Goal: Task Accomplishment & Management: Complete application form

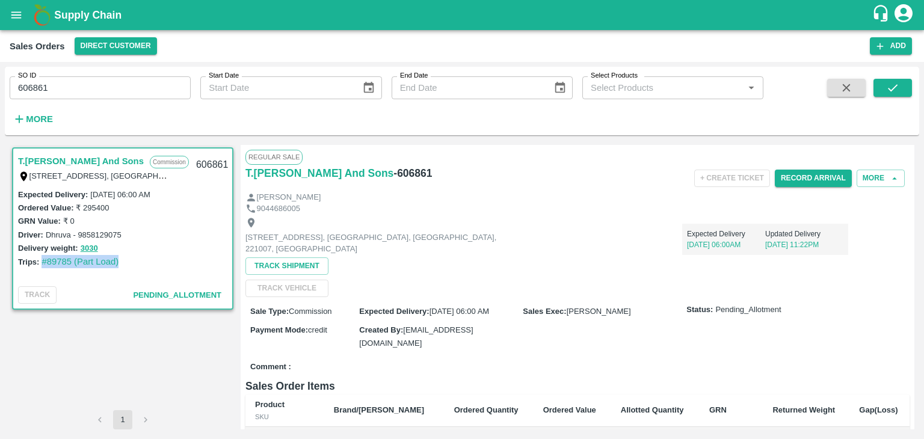
click at [906, 14] on icon "account of current user" at bounding box center [903, 13] width 18 height 18
click at [857, 61] on li "Logout" at bounding box center [874, 64] width 93 height 20
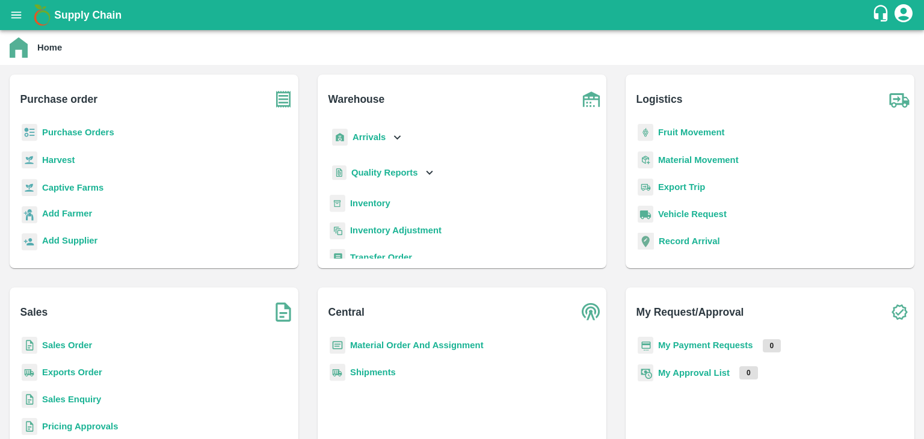
click at [57, 345] on b "Sales Order" at bounding box center [67, 345] width 50 height 10
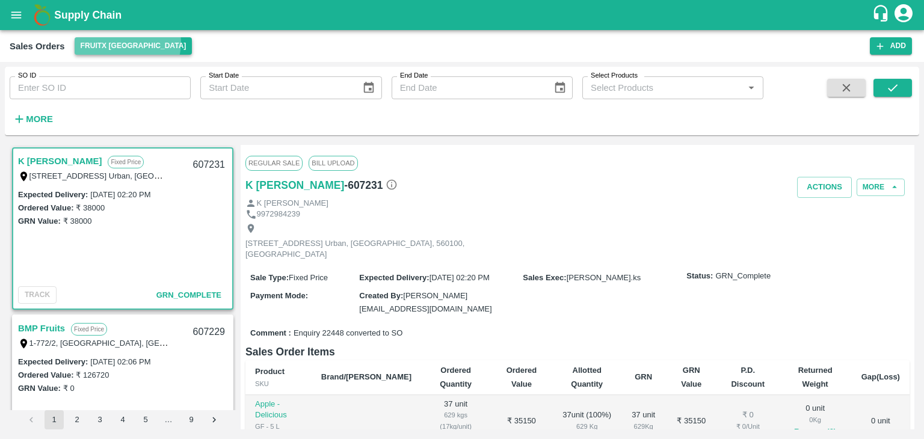
click at [127, 43] on button "FruitX [GEOGRAPHIC_DATA]" at bounding box center [134, 45] width 118 height 17
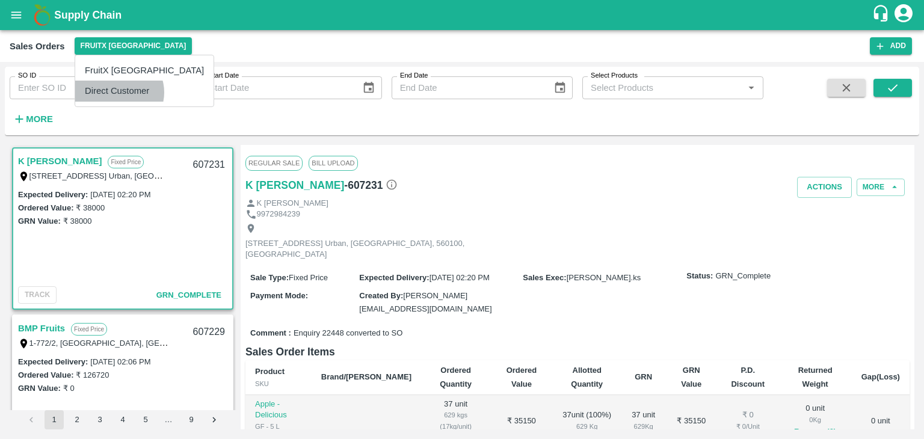
click at [118, 92] on li "Direct Customer" at bounding box center [144, 91] width 138 height 20
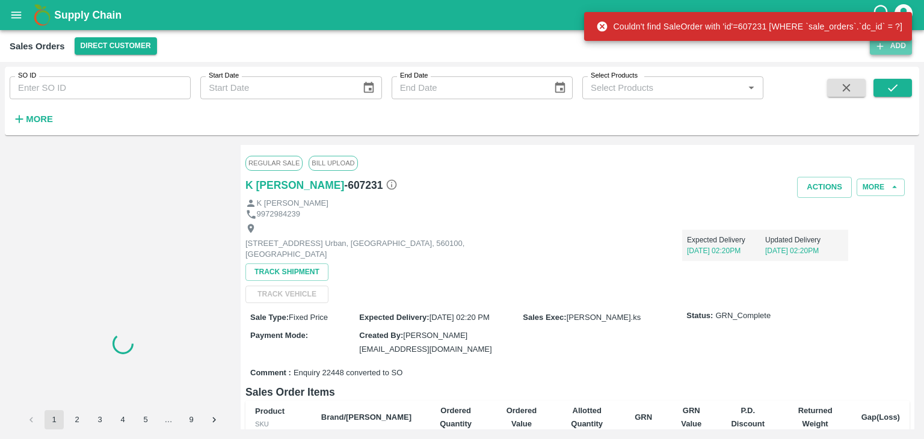
click at [893, 49] on button "Add" at bounding box center [891, 45] width 42 height 17
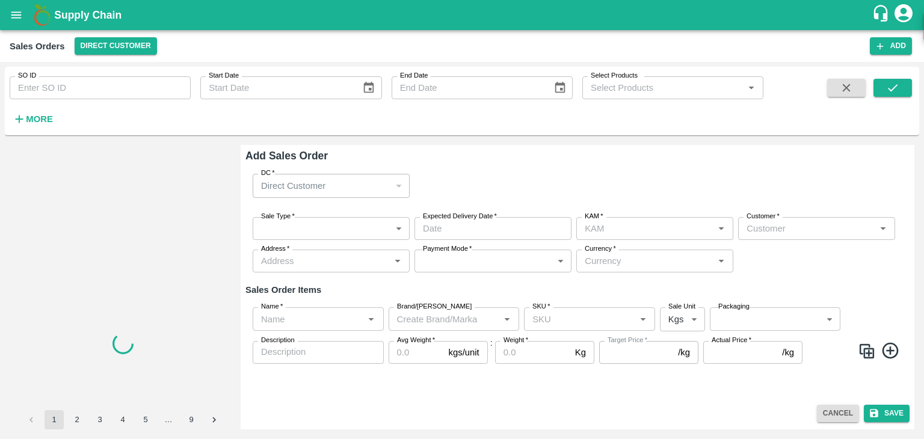
type input "[PERSON_NAME]"
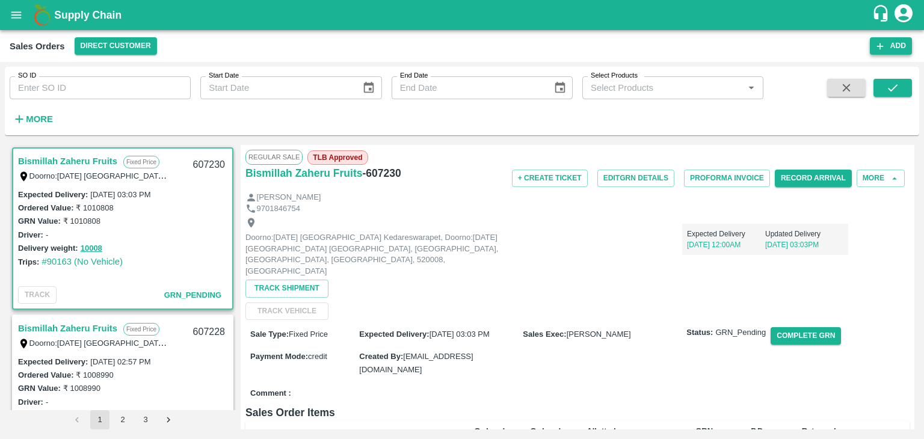
click at [888, 44] on button "Add" at bounding box center [891, 45] width 42 height 17
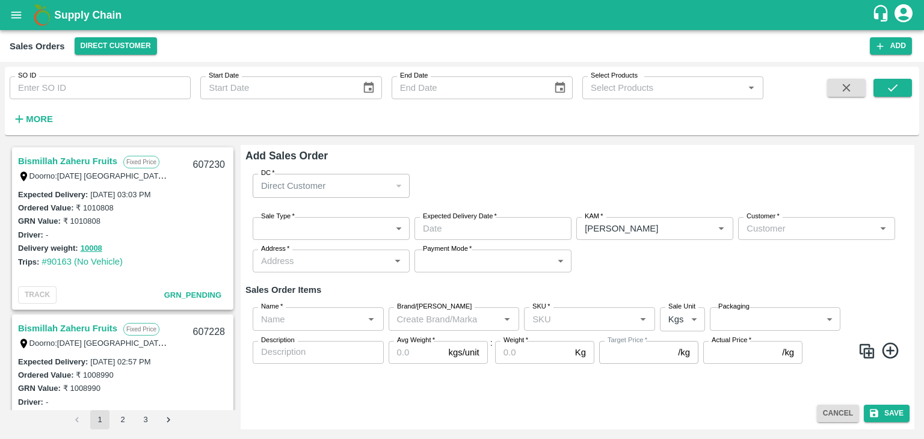
type input "[PERSON_NAME]"
click at [296, 227] on body "Supply Chain Sales Orders Direct Customer Add SO ID SO ID Start Date Start Date…" at bounding box center [462, 219] width 924 height 439
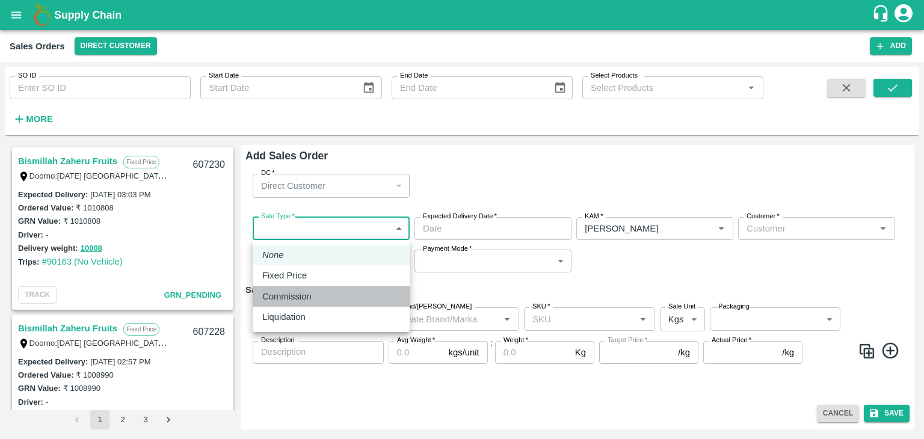
click at [293, 295] on p "Commission" at bounding box center [286, 296] width 49 height 13
type input "2"
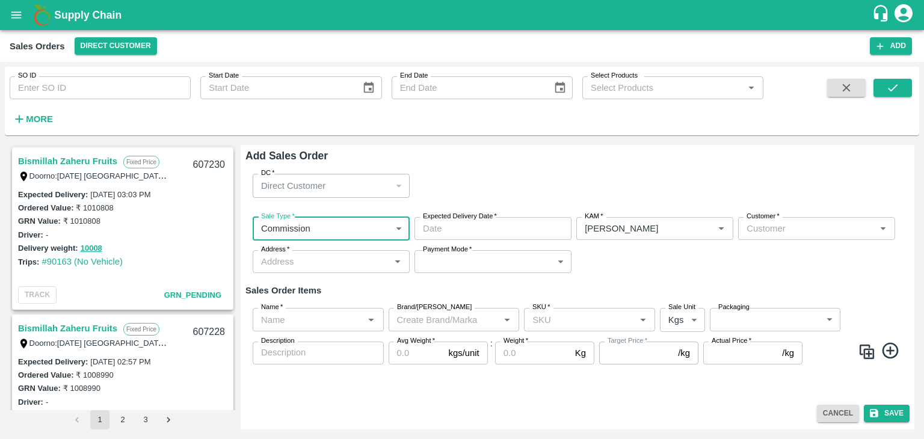
type input "DD/MM/YYYY hh:mm aa"
click at [463, 227] on input "DD/MM/YYYY hh:mm aa" at bounding box center [488, 228] width 149 height 23
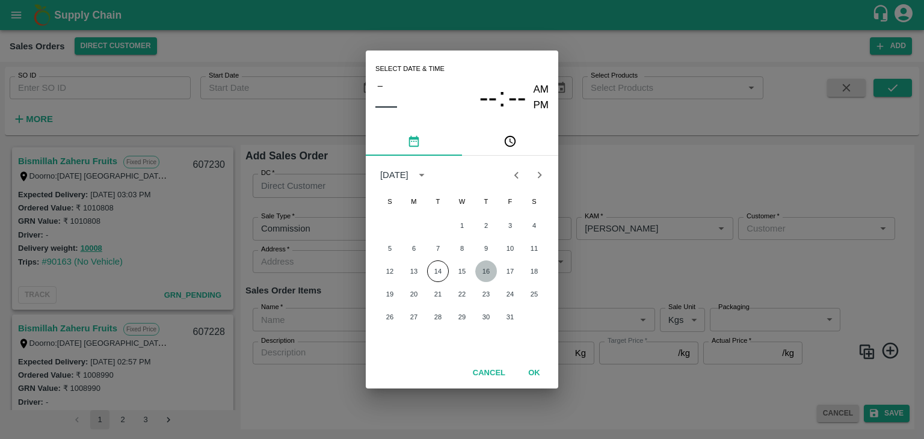
click at [485, 272] on button "16" at bounding box center [486, 271] width 22 height 22
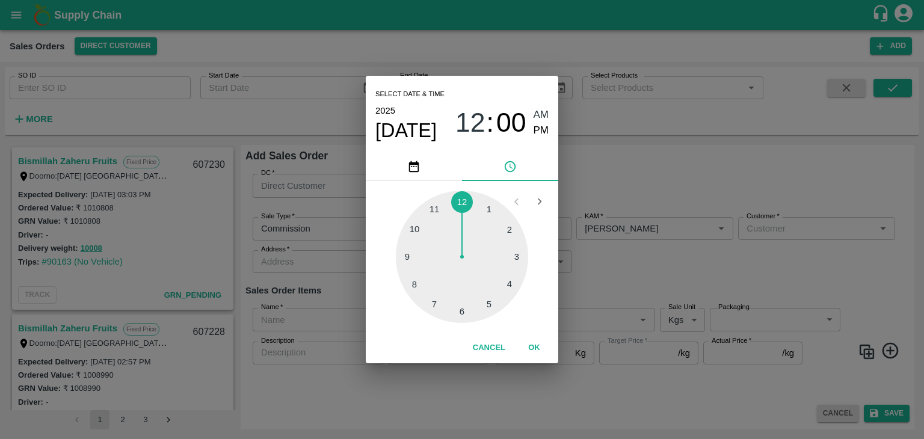
click at [467, 316] on div at bounding box center [462, 257] width 132 height 132
click at [458, 315] on div at bounding box center [462, 257] width 132 height 132
type input "[DATE] 06:31 AM"
click at [541, 118] on span "AM" at bounding box center [542, 115] width 16 height 16
click at [533, 346] on button "OK" at bounding box center [534, 347] width 38 height 21
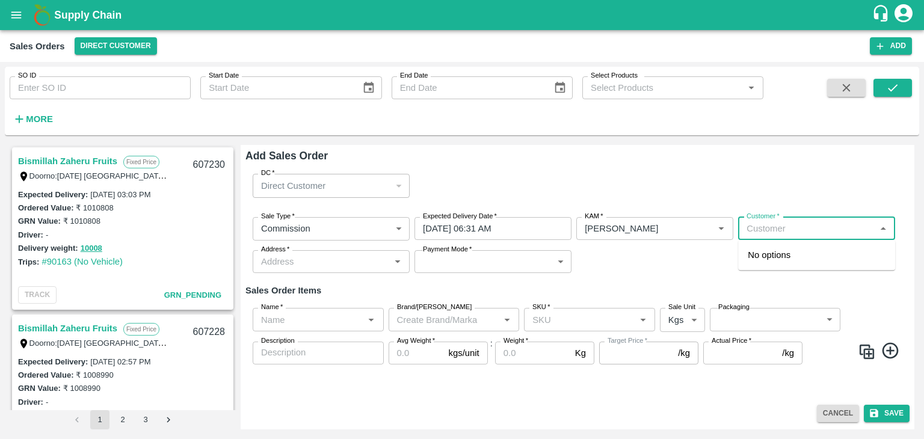
click at [770, 227] on input "Customer   *" at bounding box center [807, 229] width 130 height 16
click at [783, 263] on p "Semi Wholesale" at bounding box center [772, 267] width 48 height 11
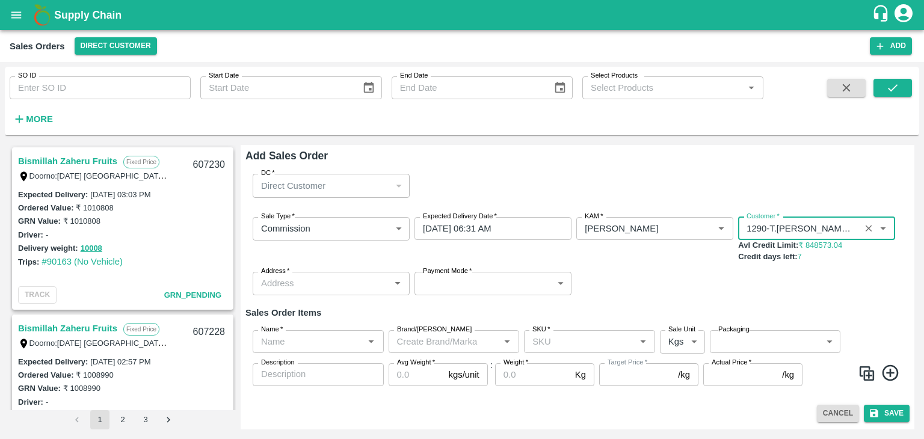
type input "1290-T.[PERSON_NAME] And Sons"
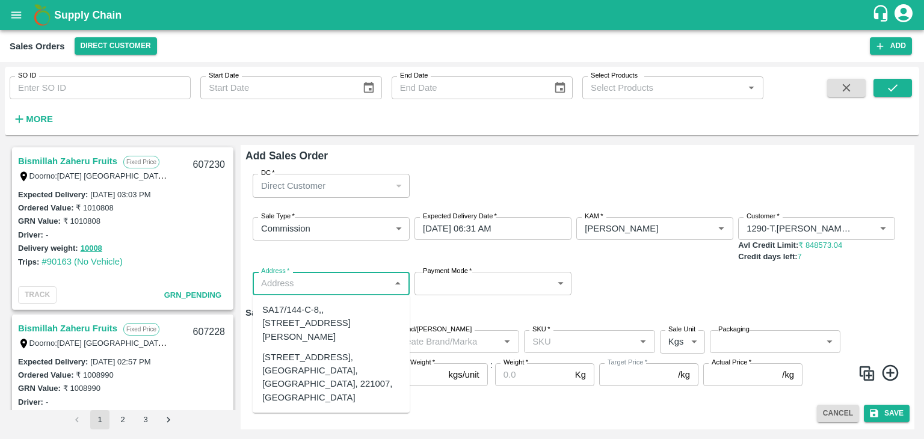
click at [322, 280] on input "Address   *" at bounding box center [321, 283] width 130 height 16
click at [315, 385] on div "[STREET_ADDRESS], [GEOGRAPHIC_DATA], [GEOGRAPHIC_DATA], 221007, [GEOGRAPHIC_DAT…" at bounding box center [331, 378] width 138 height 54
type input "[STREET_ADDRESS], [GEOGRAPHIC_DATA], [GEOGRAPHIC_DATA], 221007, [GEOGRAPHIC_DAT…"
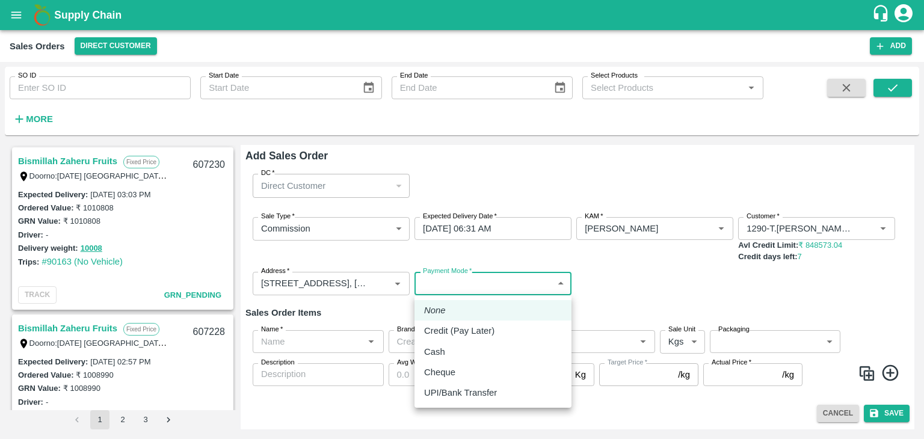
click at [468, 276] on body "Supply Chain Sales Orders Direct Customer Add SO ID SO ID Start Date Start Date…" at bounding box center [462, 219] width 924 height 439
click at [463, 333] on p "Credit (Pay Later)" at bounding box center [459, 330] width 70 height 13
type input "credit"
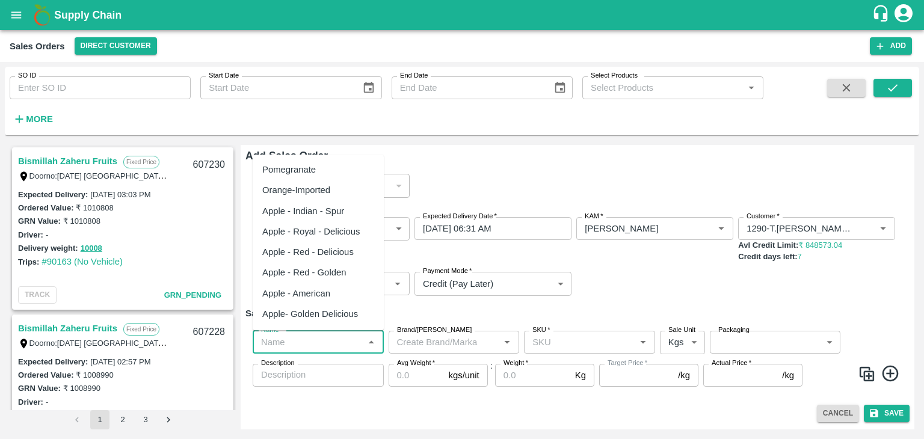
click at [323, 339] on input "Name   *" at bounding box center [308, 342] width 104 height 16
click at [321, 172] on div "Pomegranate" at bounding box center [318, 169] width 131 height 20
type input "Pomegranate"
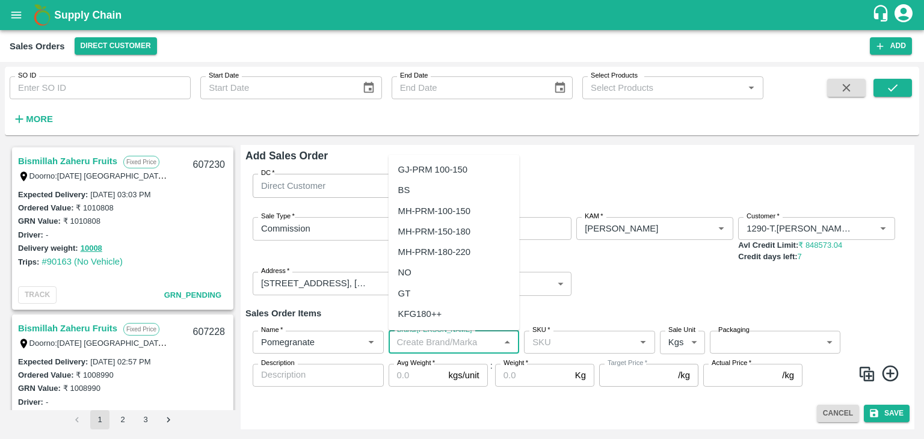
click at [435, 342] on input "Brand/[PERSON_NAME]" at bounding box center [444, 342] width 104 height 16
click at [409, 231] on div "TS" at bounding box center [454, 231] width 131 height 20
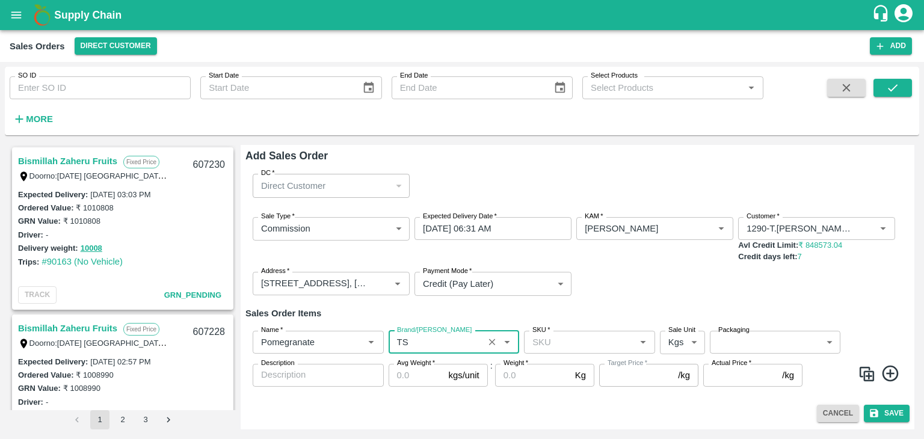
type input "TS"
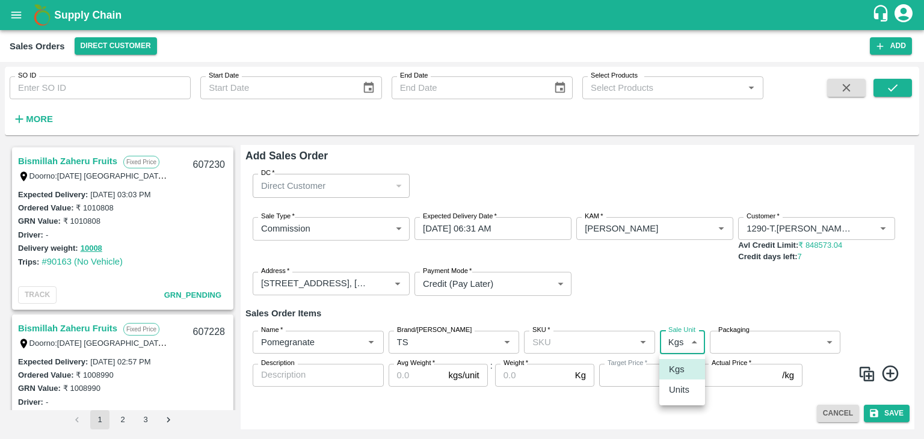
click at [691, 343] on body "Supply Chain Sales Orders Direct Customer Add SO ID SO ID Start Date Start Date…" at bounding box center [462, 219] width 924 height 439
click at [676, 390] on p "Units" at bounding box center [679, 389] width 20 height 13
type input "2"
click at [739, 340] on body "Supply Chain Sales Orders Direct Customer Add SO ID SO ID Start Date Start Date…" at bounding box center [462, 219] width 924 height 439
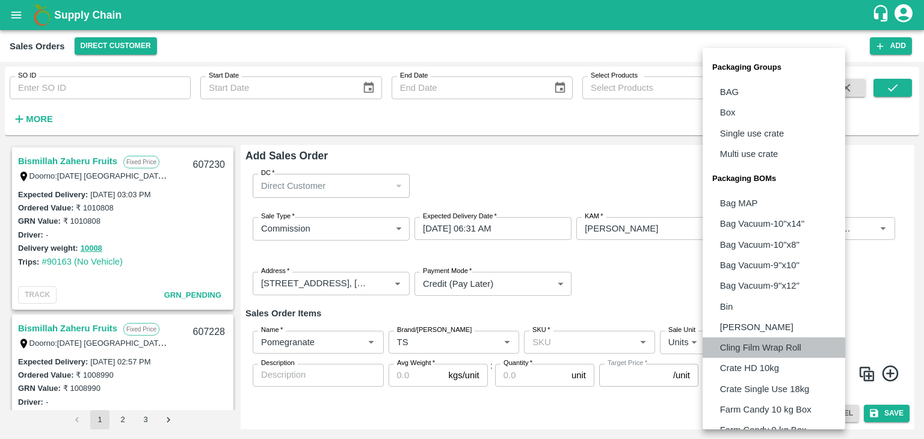
click at [739, 341] on p "Cling Film Wrap Roll" at bounding box center [760, 347] width 81 height 13
click at [788, 342] on body "Supply Chain Sales Orders Direct Customer Add SO ID SO ID Start Date Start Date…" at bounding box center [462, 219] width 924 height 439
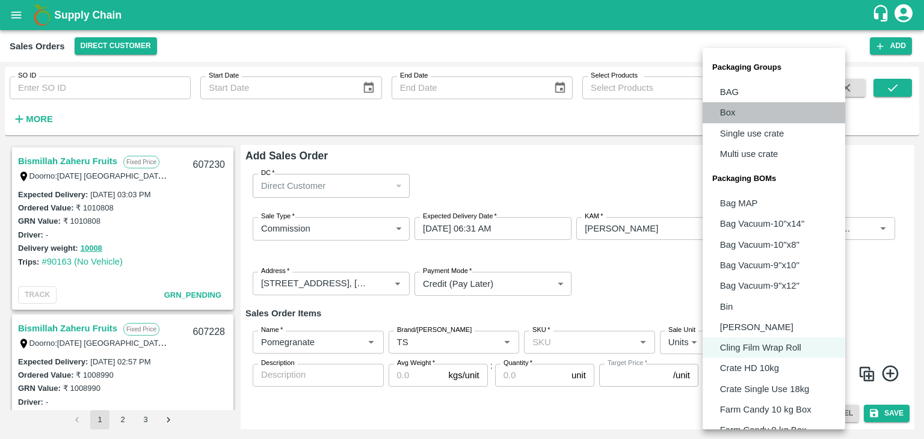
click at [737, 113] on li "Box" at bounding box center [774, 112] width 143 height 20
type input "GRP/1"
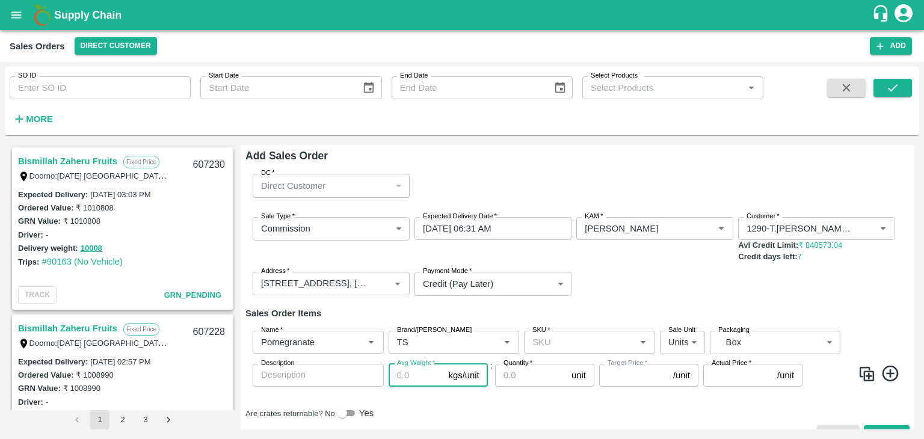
click at [417, 378] on input "Avg Weight   *" at bounding box center [416, 375] width 55 height 23
type input "10"
click at [514, 375] on input "Quantity   *" at bounding box center [531, 375] width 72 height 23
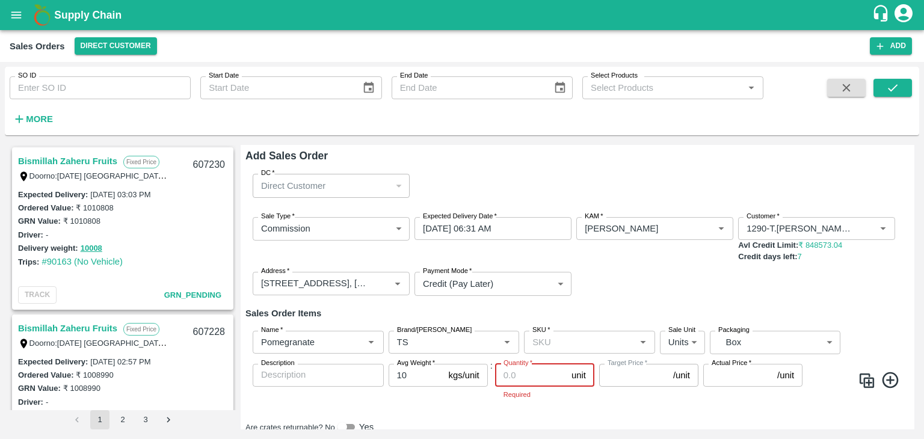
click at [508, 377] on input "Quantity   *" at bounding box center [531, 375] width 72 height 23
type input "5"
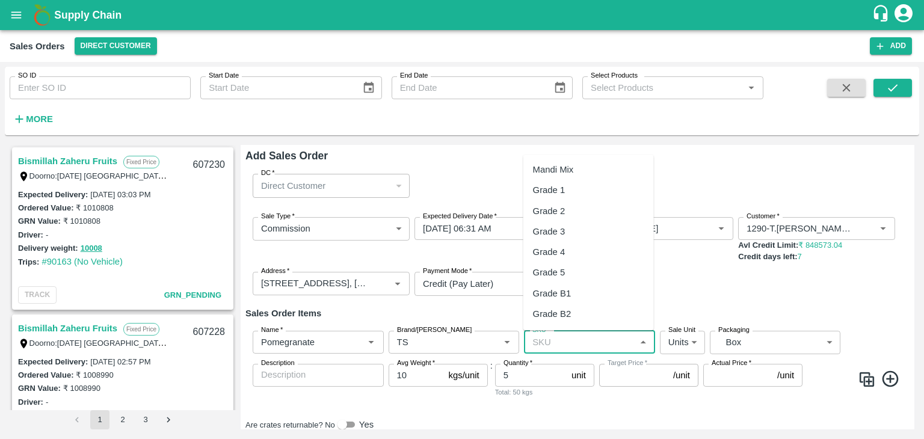
click at [576, 339] on input "SKU   *" at bounding box center [580, 342] width 104 height 16
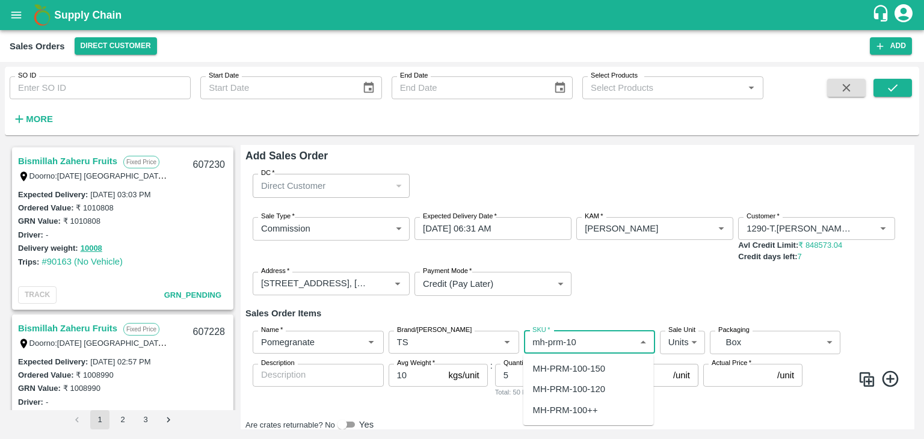
click at [582, 411] on div "MH-PRM-100++" at bounding box center [565, 410] width 65 height 13
type input "MH-PRM-100++"
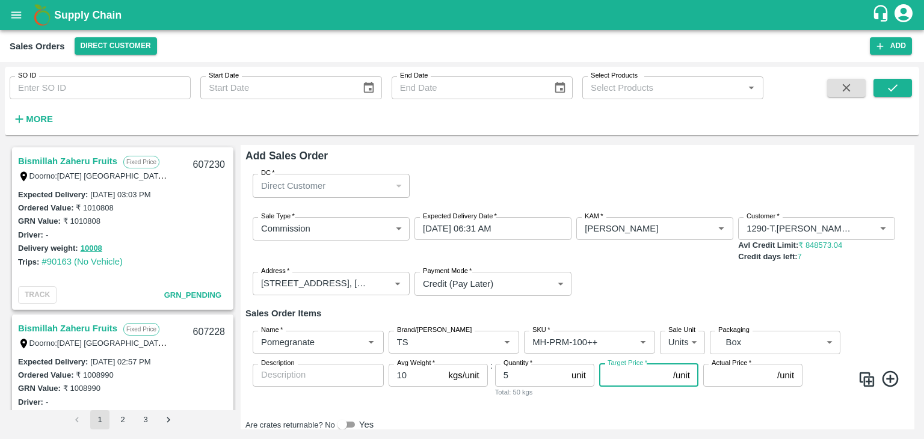
click at [618, 379] on input "Target Price   *" at bounding box center [633, 375] width 69 height 23
type input "600"
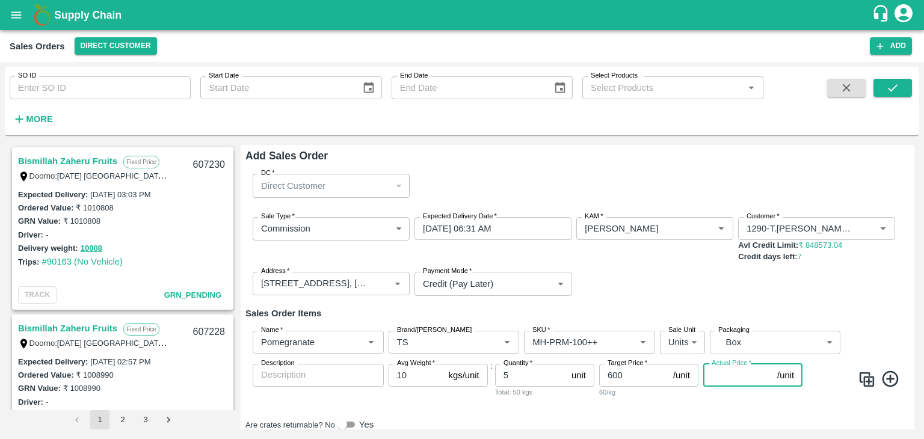
click at [722, 373] on input "Actual Price   *" at bounding box center [737, 375] width 69 height 23
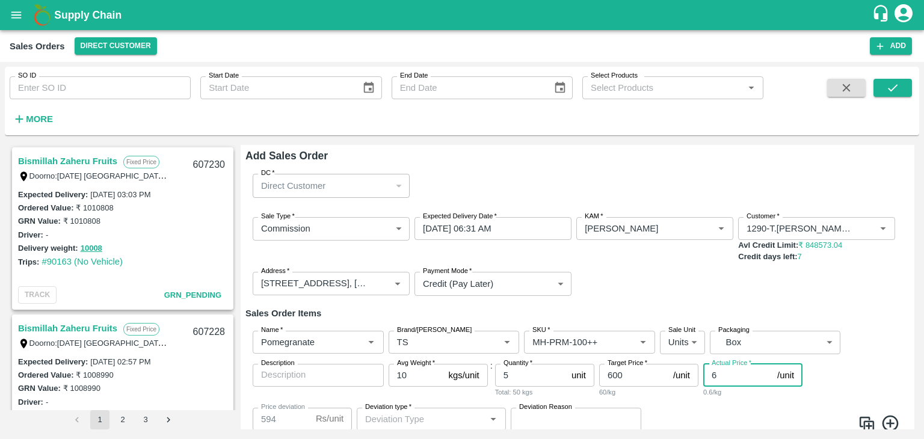
type input "60"
type input "540"
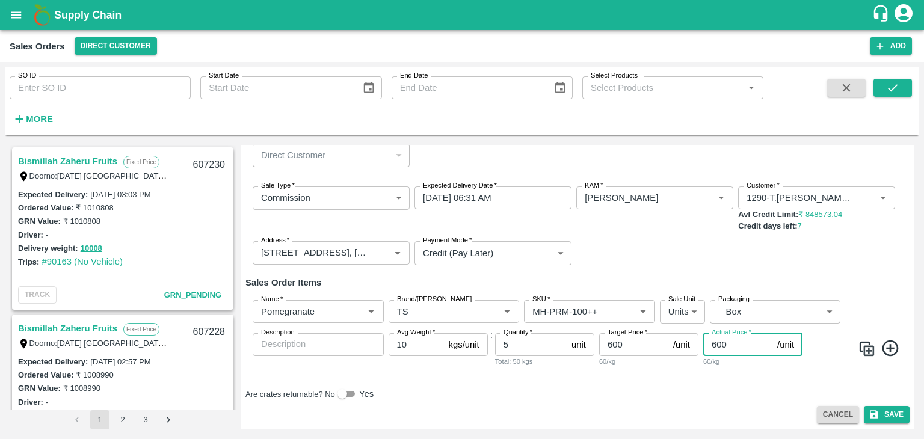
scroll to position [32, 0]
type input "600"
click at [888, 346] on icon at bounding box center [890, 348] width 16 height 16
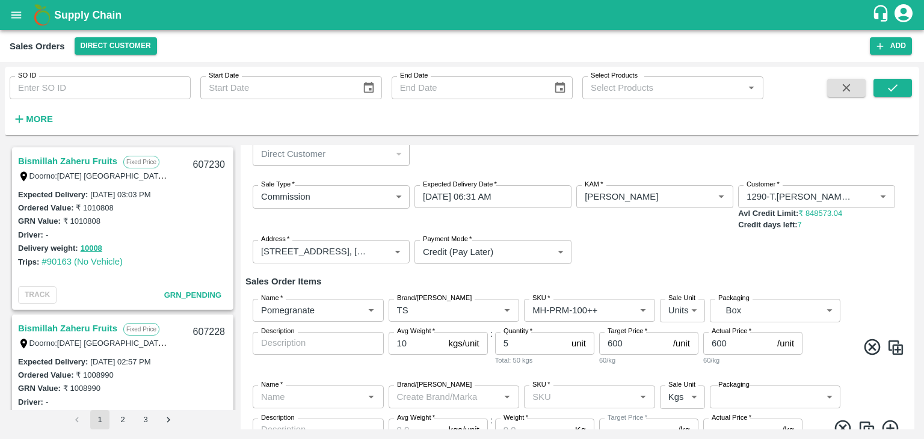
click at [896, 351] on img at bounding box center [896, 348] width 18 height 18
type input "Pomegranate"
type input "TS"
type input "MH-PRM-100++"
type input "2"
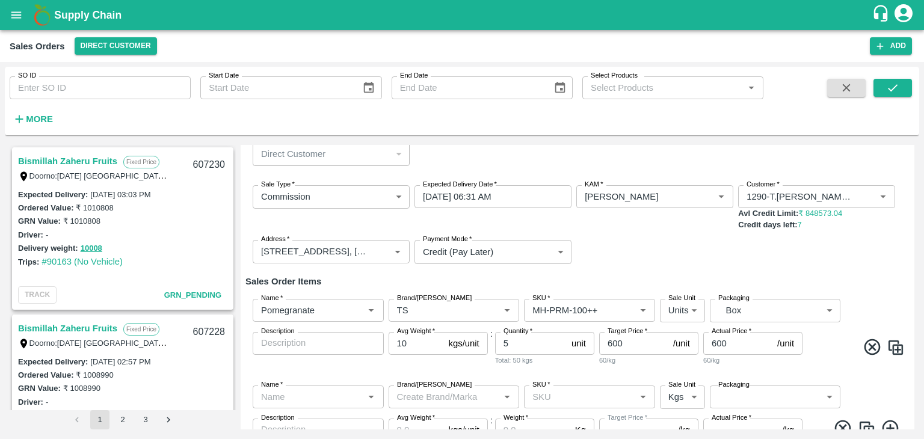
type input "GRP/1"
type input "10"
type input "600"
click at [896, 351] on img at bounding box center [896, 348] width 18 height 18
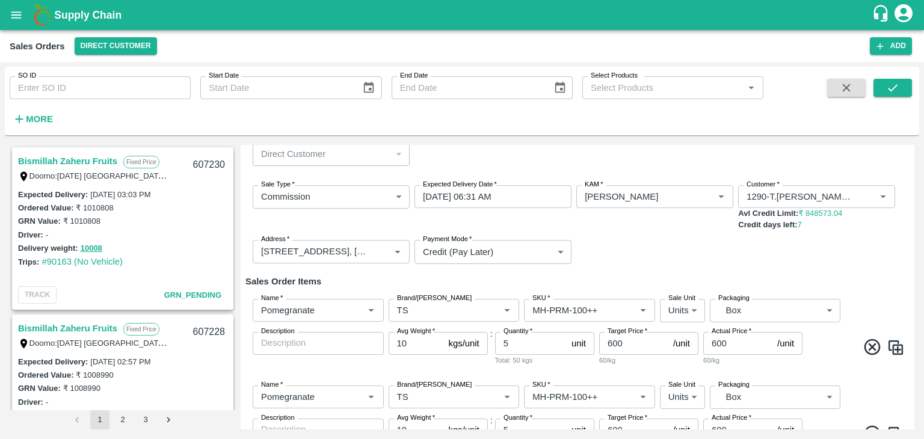
type input "Pomegranate"
type input "TS"
type input "MH-PRM-100++"
type input "2"
type input "GRP/1"
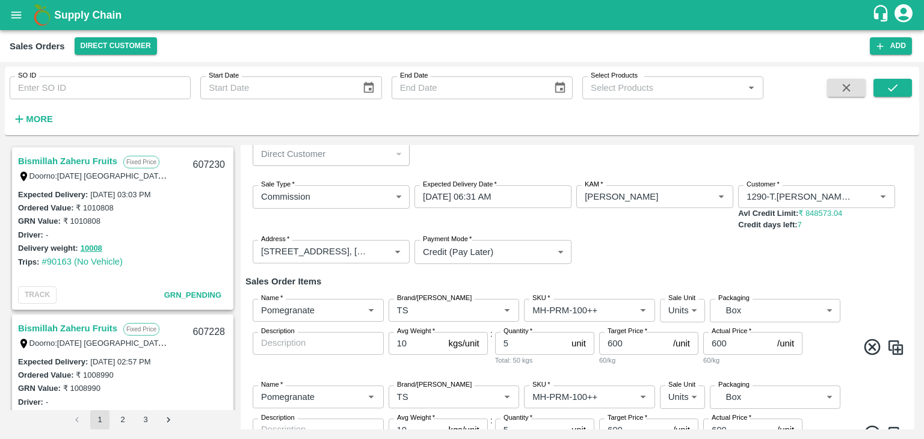
type input "10"
type input "600"
click at [896, 351] on img at bounding box center [896, 348] width 18 height 18
type input "Pomegranate"
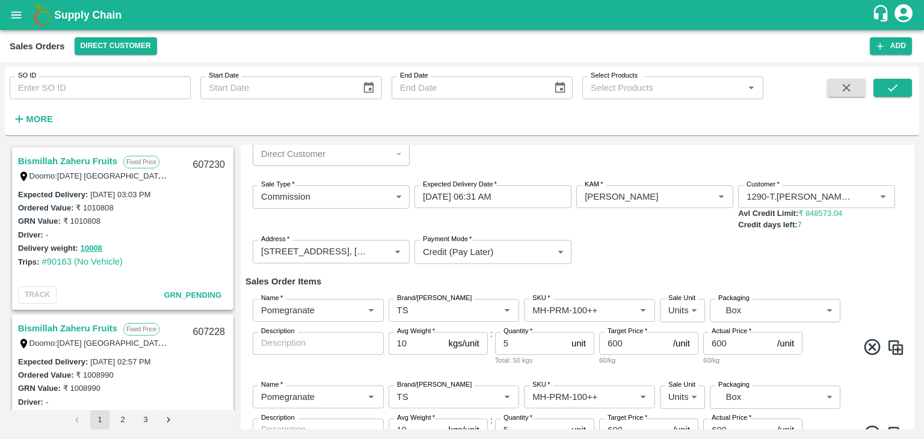
type input "TS"
type input "MH-PRM-100++"
type input "2"
type input "GRP/1"
type input "10"
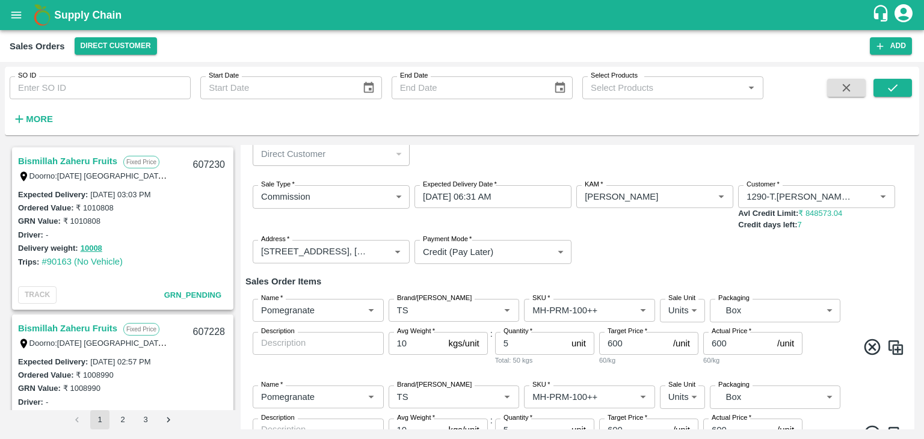
type input "600"
click at [896, 351] on img at bounding box center [896, 348] width 18 height 18
type input "Pomegranate"
type input "TS"
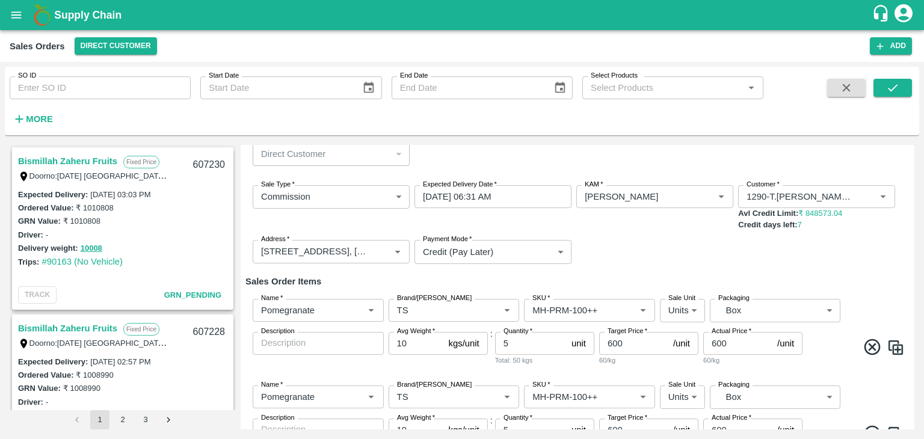
type input "MH-PRM-100++"
type input "2"
type input "GRP/1"
type input "10"
type input "600"
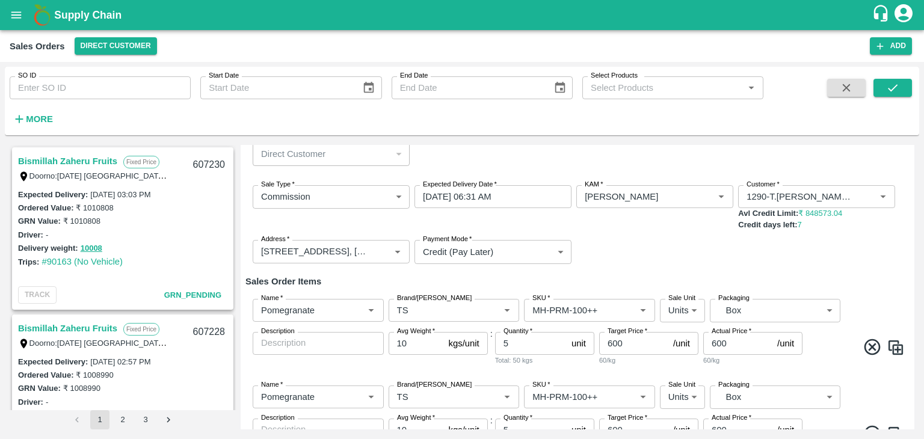
type input "600"
click at [896, 351] on img at bounding box center [896, 348] width 18 height 18
type input "Pomegranate"
type input "TS"
type input "MH-PRM-100++"
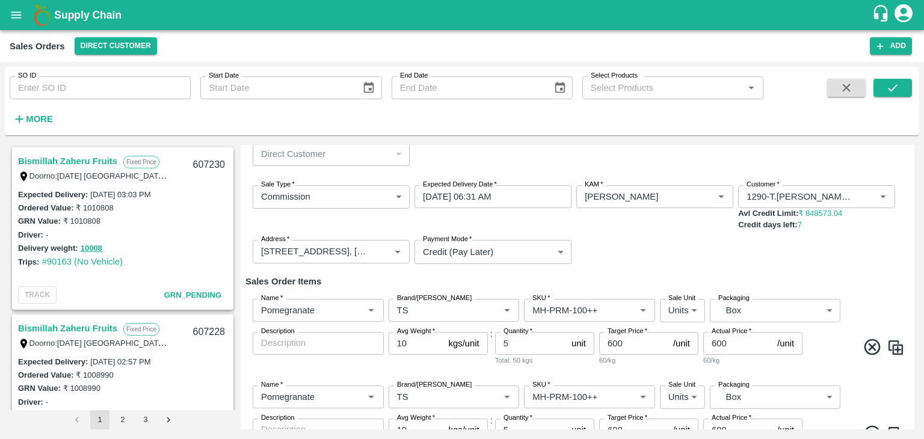
type input "2"
type input "GRP/1"
type input "10"
type input "600"
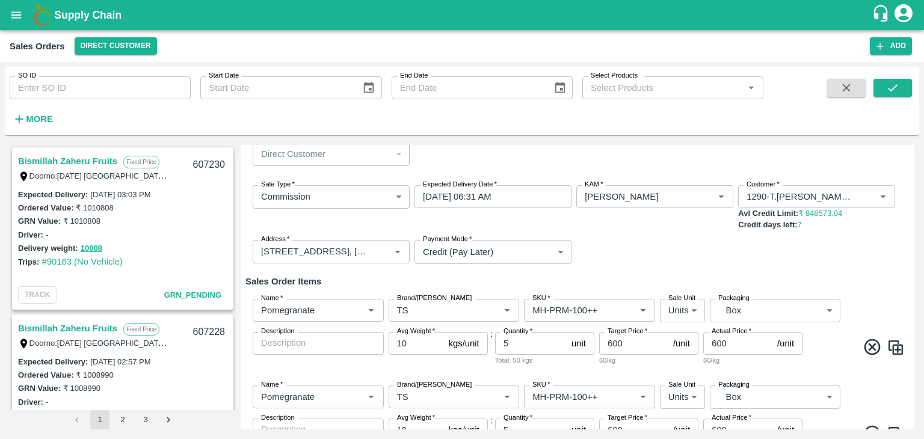
click at [896, 351] on img at bounding box center [896, 348] width 18 height 18
type input "Pomegranate"
type input "TS"
type input "MH-PRM-100++"
type input "2"
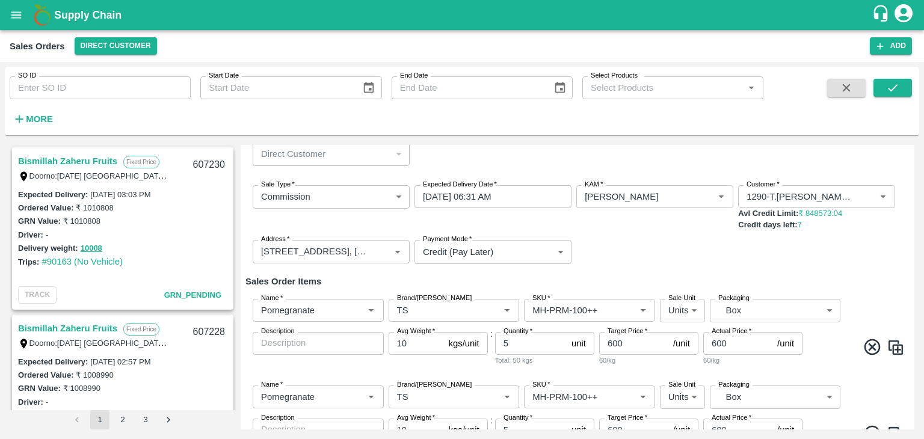
type input "GRP/1"
type input "10"
type input "600"
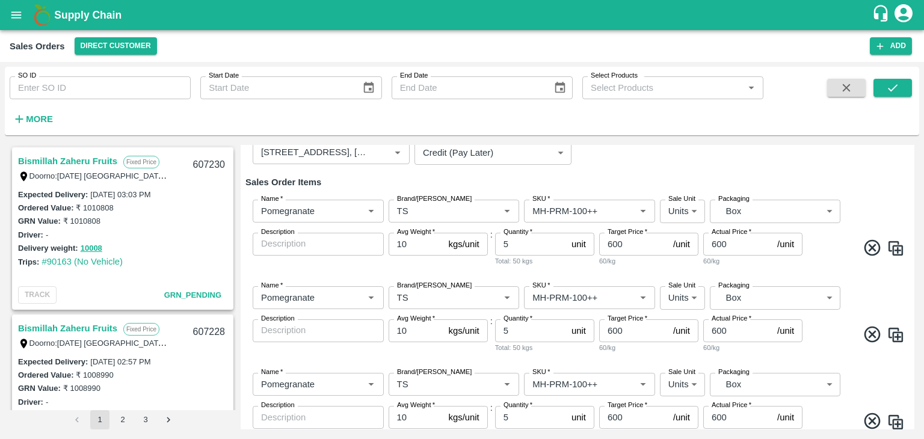
scroll to position [132, 0]
click at [520, 331] on input "5" at bounding box center [531, 330] width 72 height 23
type input "9"
click at [612, 328] on input "600" at bounding box center [633, 330] width 69 height 23
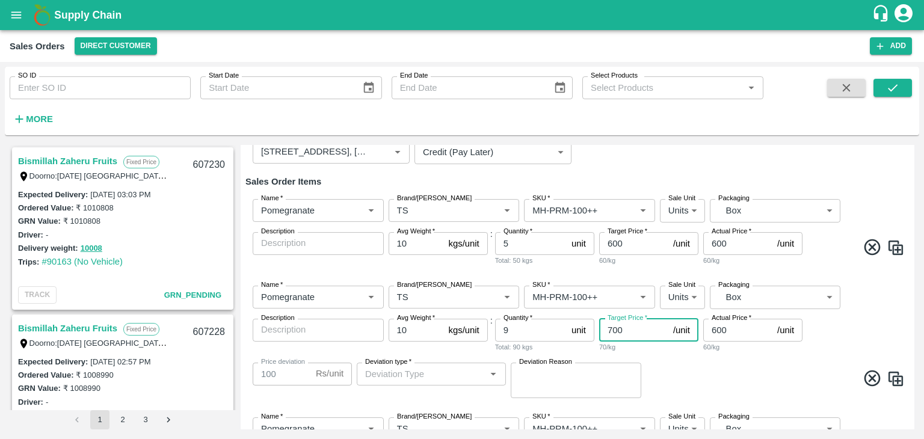
type input "700"
click at [716, 328] on input "600" at bounding box center [737, 330] width 69 height 23
type input "00"
type input "700"
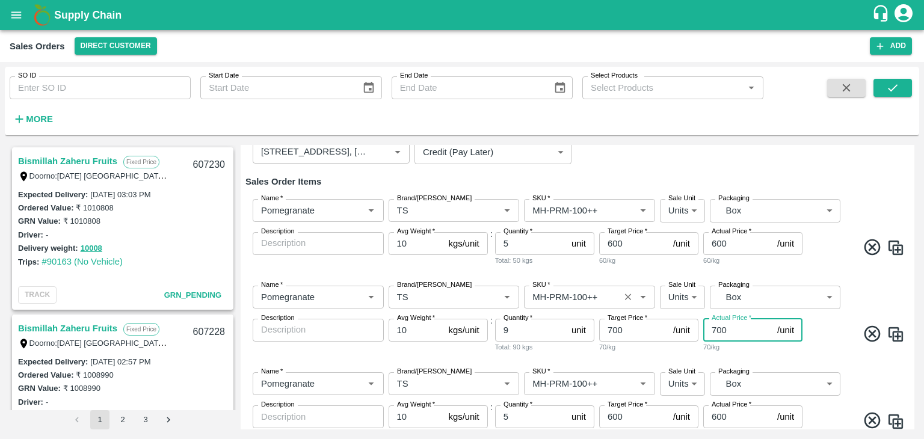
type input "700"
click at [599, 294] on input "SKU   *" at bounding box center [572, 297] width 88 height 16
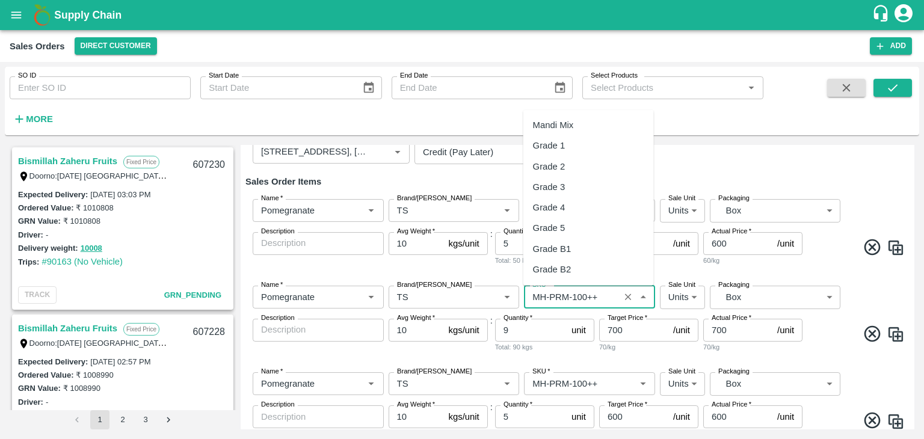
scroll to position [902, 0]
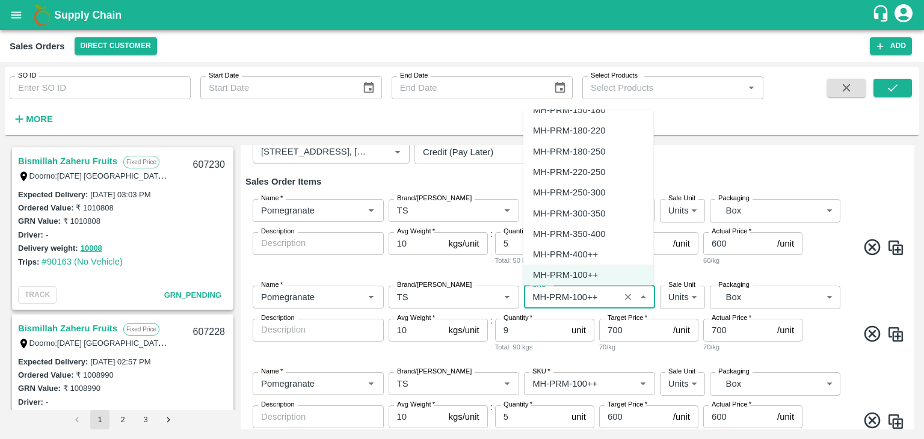
click at [651, 131] on ul "Mandi Mix Grade 1 Grade 2 Grade 3 Grade 4 Grade 5 Grade B1 Grade B2 Grade C1 Gr…" at bounding box center [588, 198] width 131 height 176
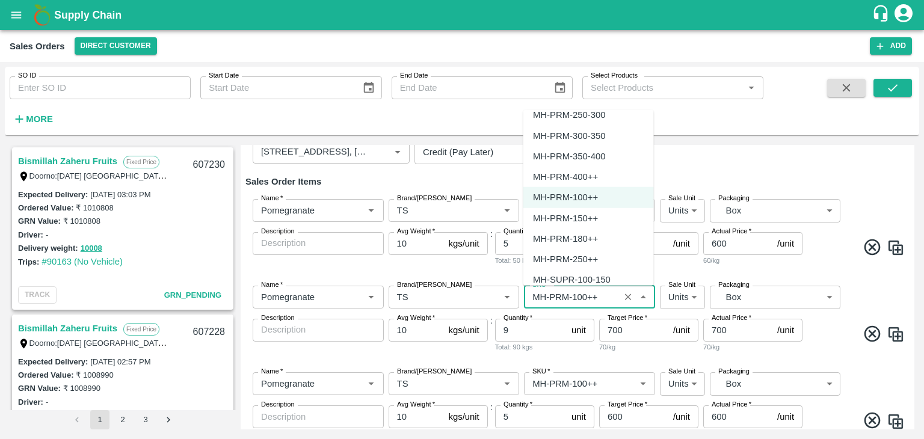
scroll to position [929, 0]
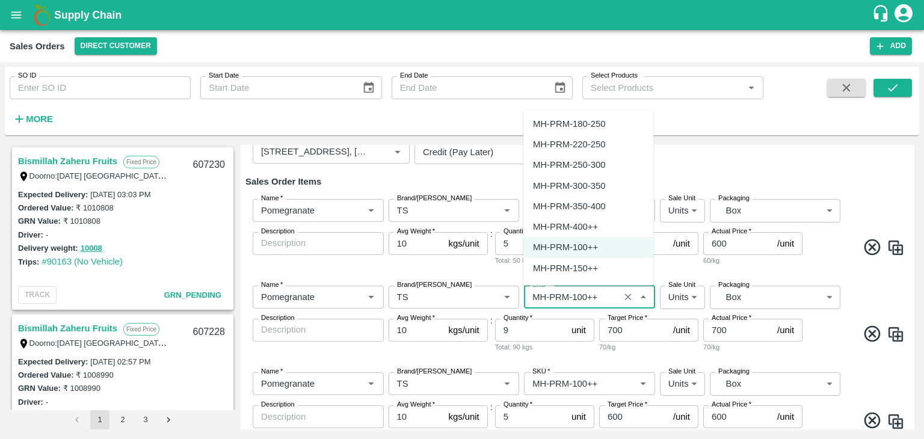
click at [601, 294] on input "SKU   *" at bounding box center [572, 297] width 88 height 16
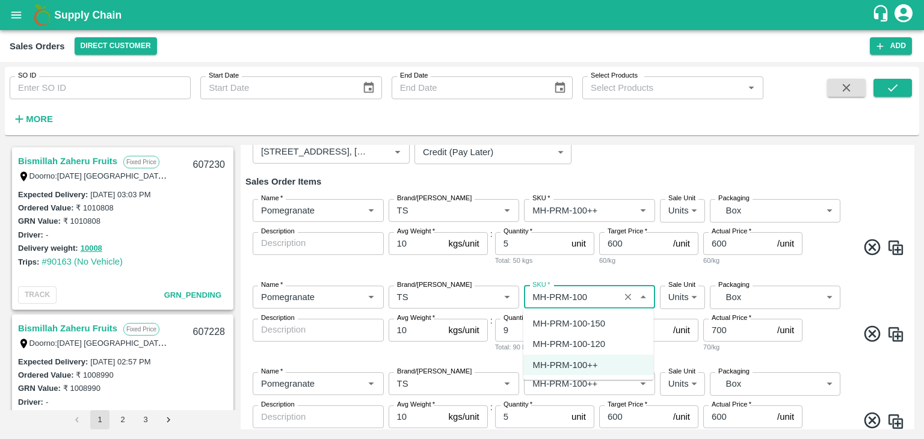
click at [594, 342] on div "MH-PRM-100-120" at bounding box center [569, 343] width 72 height 13
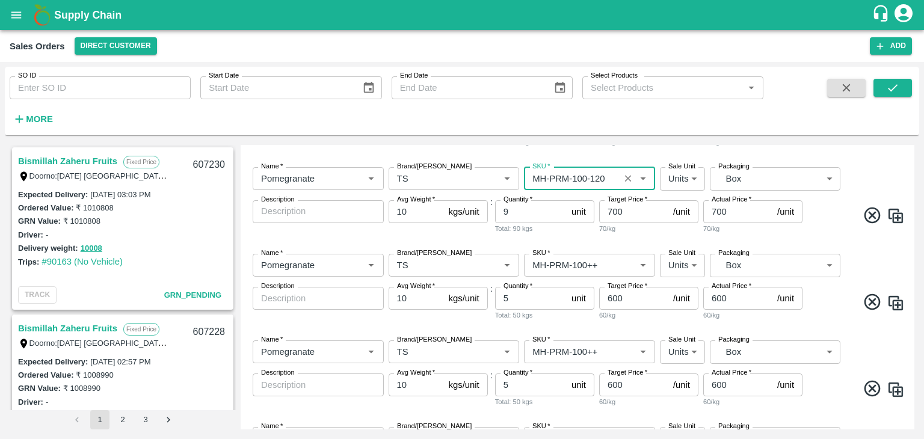
scroll to position [255, 0]
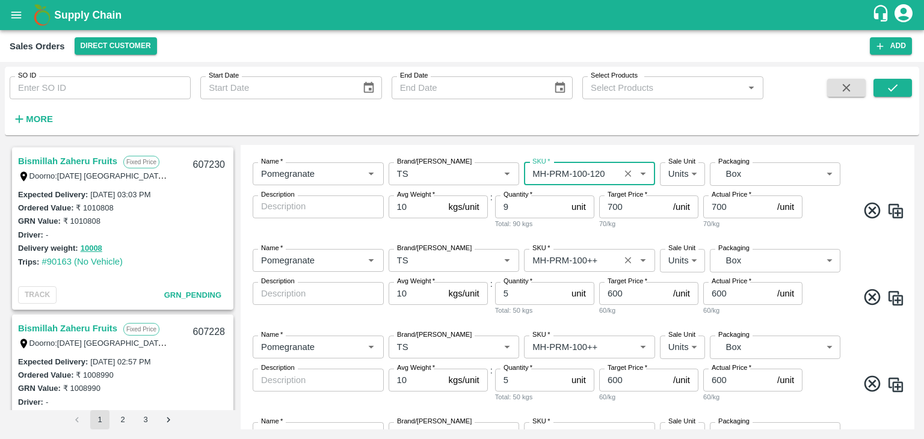
type input "MH-PRM-100-120"
click at [599, 265] on input "SKU   *" at bounding box center [572, 261] width 88 height 16
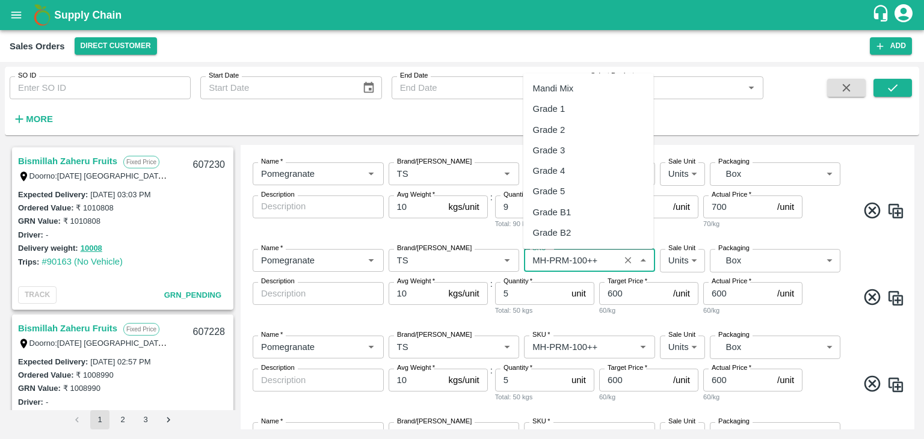
scroll to position [902, 0]
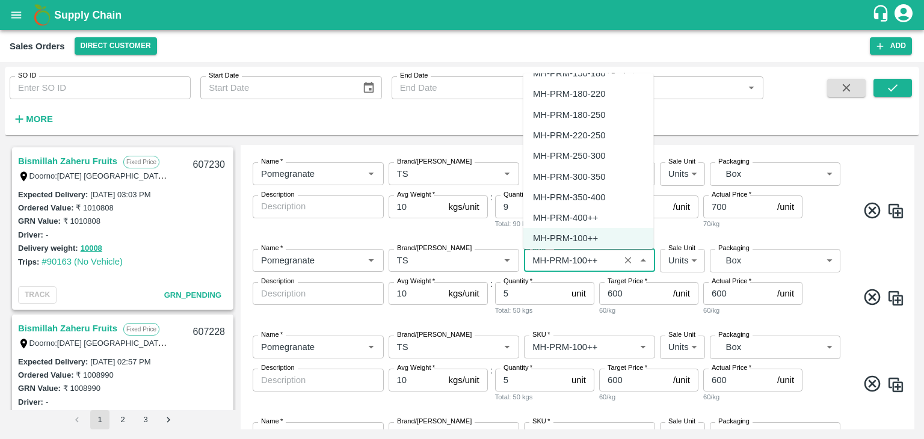
click at [601, 260] on input "SKU   *" at bounding box center [572, 261] width 88 height 16
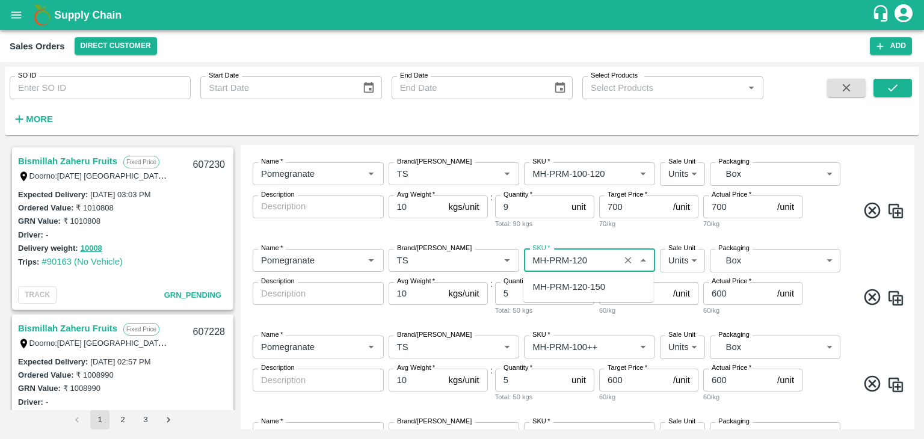
click at [580, 290] on div "MH-PRM-120-150" at bounding box center [569, 286] width 72 height 13
type input "MH-PRM-120-150"
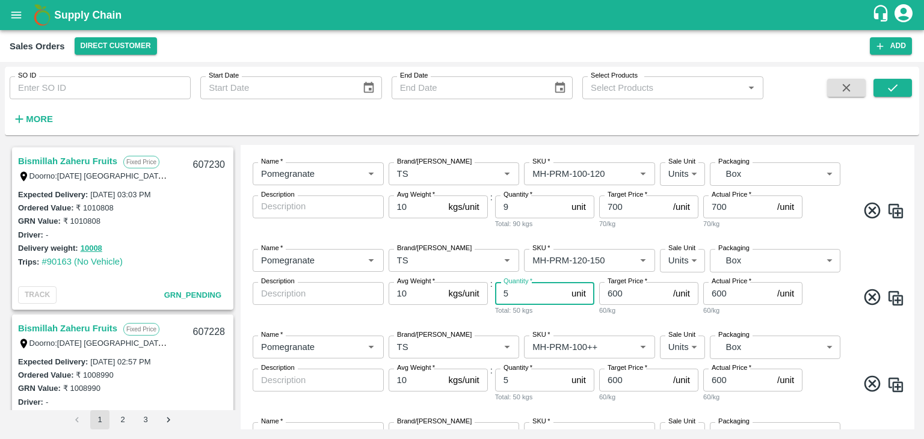
click at [502, 292] on input "5" at bounding box center [531, 293] width 72 height 23
type input "25"
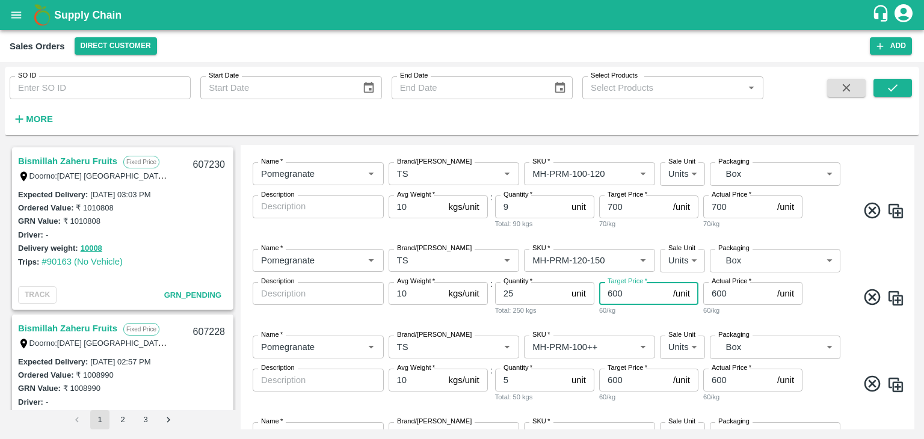
click at [611, 291] on input "600" at bounding box center [633, 293] width 69 height 23
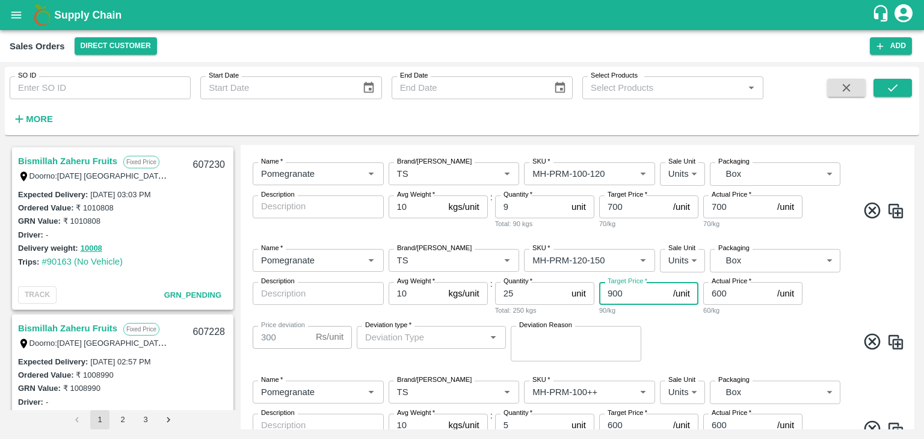
type input "900"
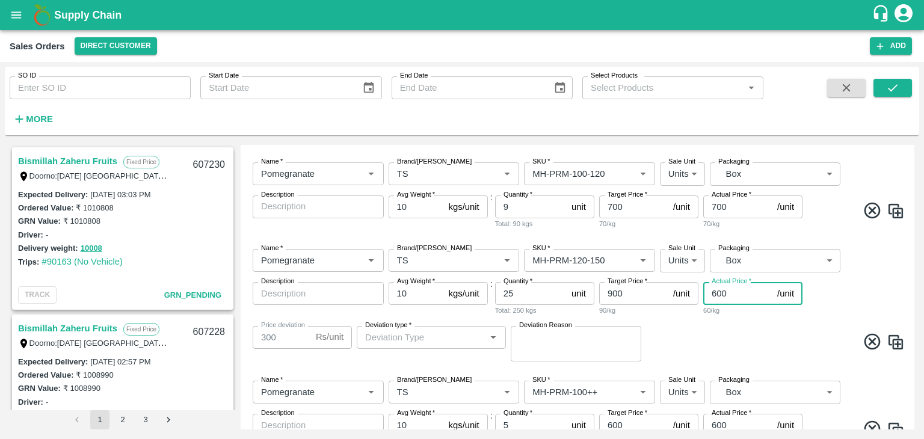
click at [717, 292] on input "600" at bounding box center [737, 293] width 69 height 23
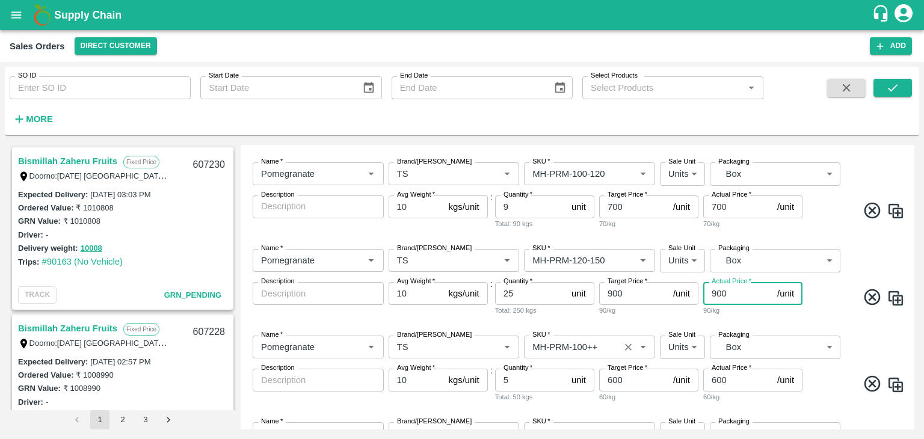
type input "900"
click at [599, 344] on input "SKU   *" at bounding box center [572, 347] width 88 height 16
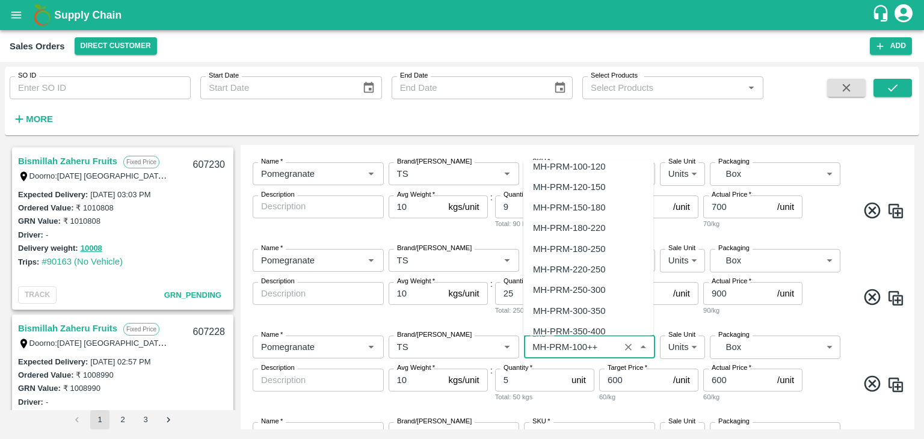
scroll to position [804, 0]
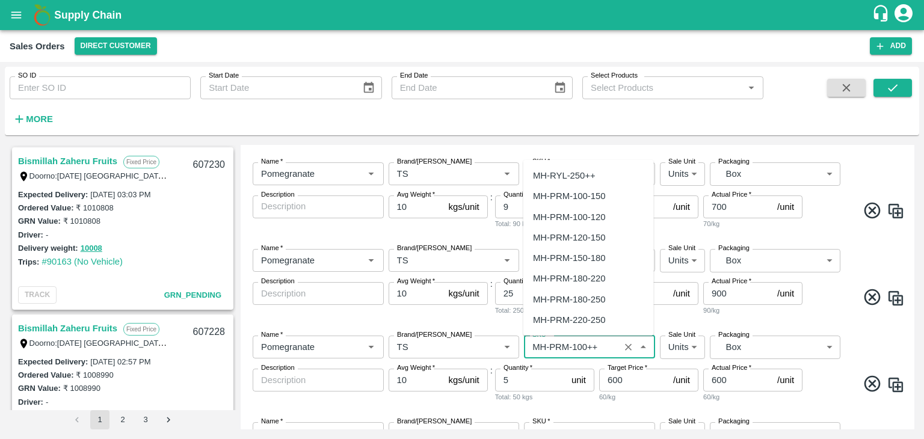
click at [577, 255] on div "MH-PRM-150-180" at bounding box center [569, 257] width 72 height 13
type input "MH-PRM-150-180"
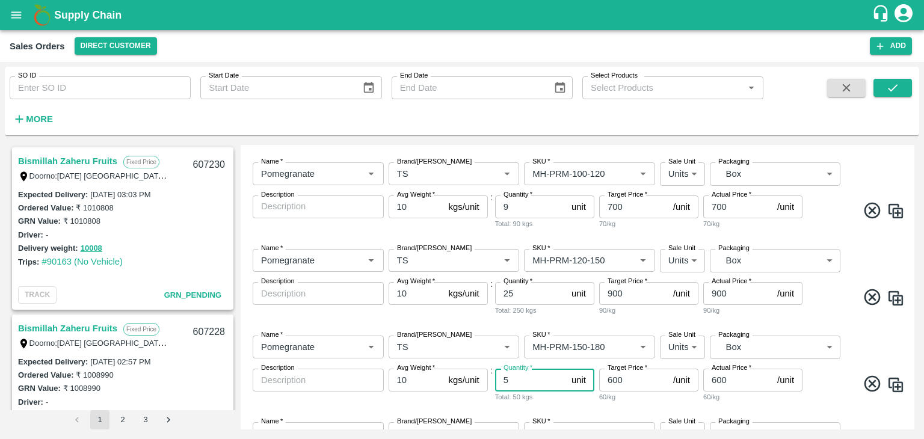
click at [518, 379] on input "5" at bounding box center [531, 380] width 72 height 23
type input "31"
click at [611, 378] on input "600" at bounding box center [633, 380] width 69 height 23
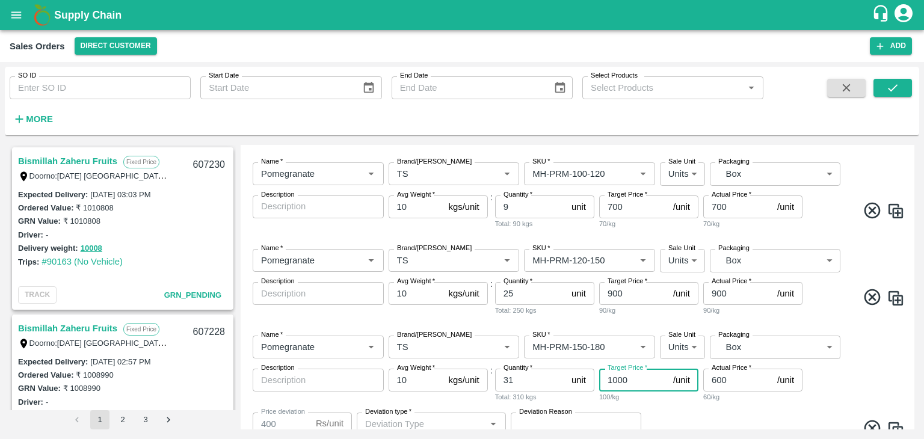
type input "1000"
click at [713, 381] on input "600" at bounding box center [737, 380] width 69 height 23
click at [717, 381] on input "600" at bounding box center [737, 380] width 69 height 23
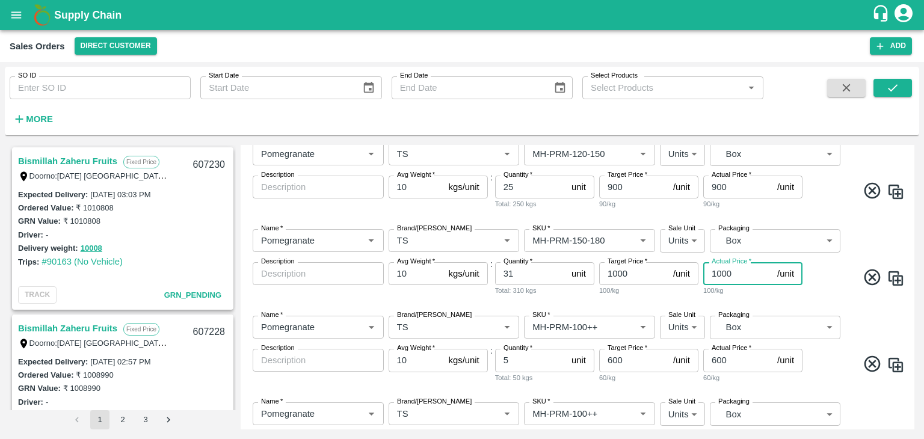
scroll to position [366, 0]
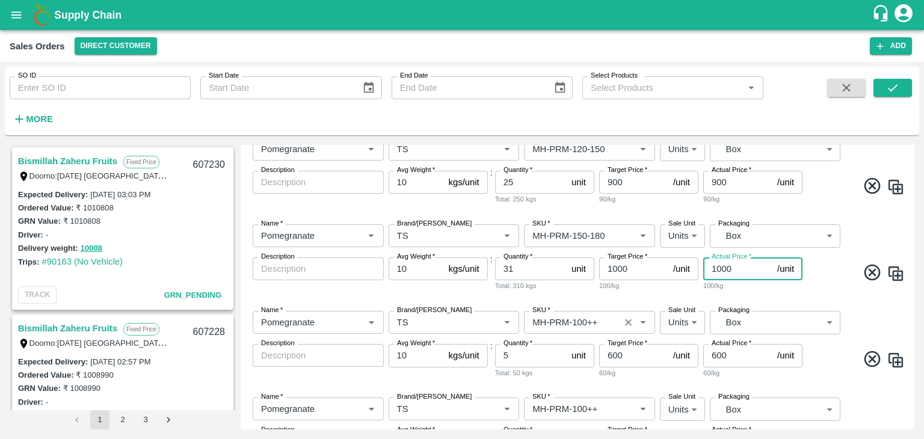
type input "1000"
click at [595, 322] on input "SKU   *" at bounding box center [572, 323] width 88 height 16
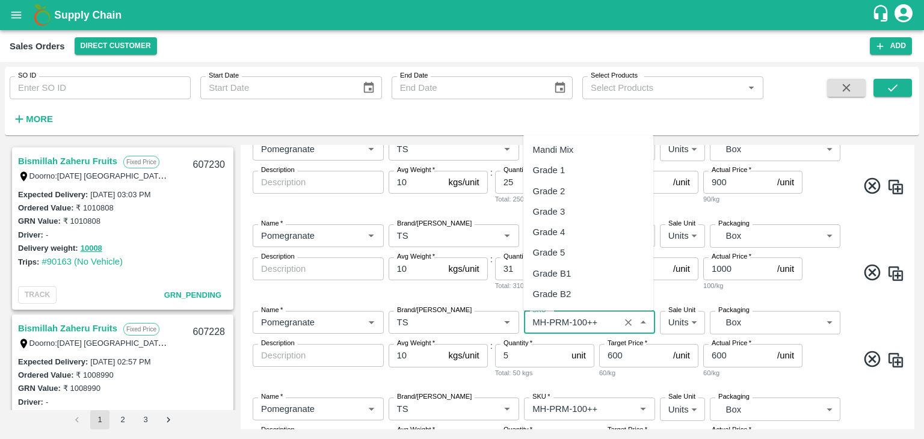
scroll to position [902, 0]
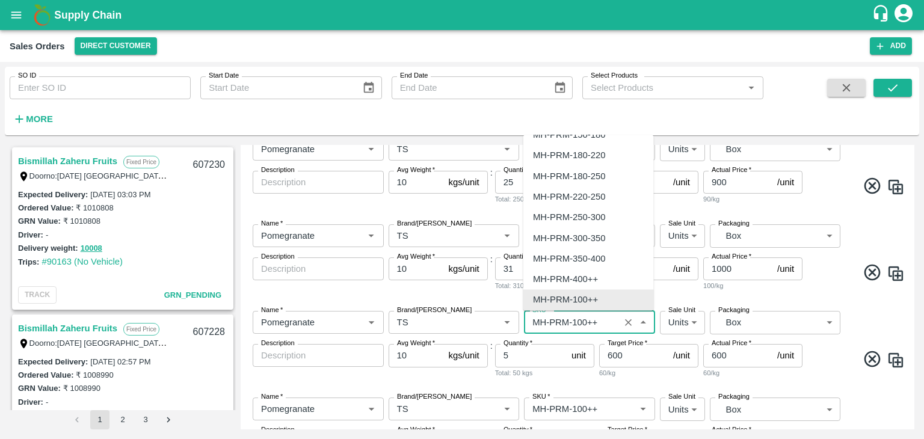
click at [617, 321] on div "SKU   *" at bounding box center [589, 322] width 131 height 23
click at [600, 322] on input "SKU   *" at bounding box center [572, 323] width 88 height 16
click at [697, 299] on div "Name   * Name   * Brand/[PERSON_NAME]/[PERSON_NAME]   * SKU   * Sale Unit Units…" at bounding box center [577, 258] width 664 height 87
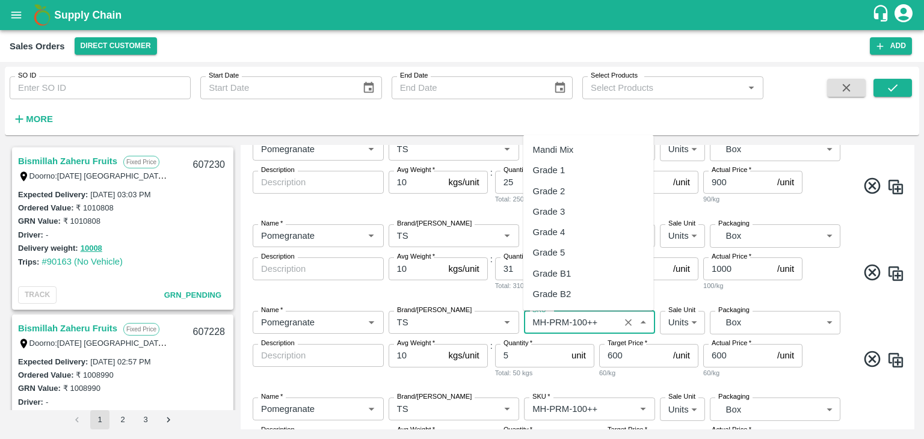
click at [597, 322] on input "SKU   *" at bounding box center [572, 323] width 88 height 16
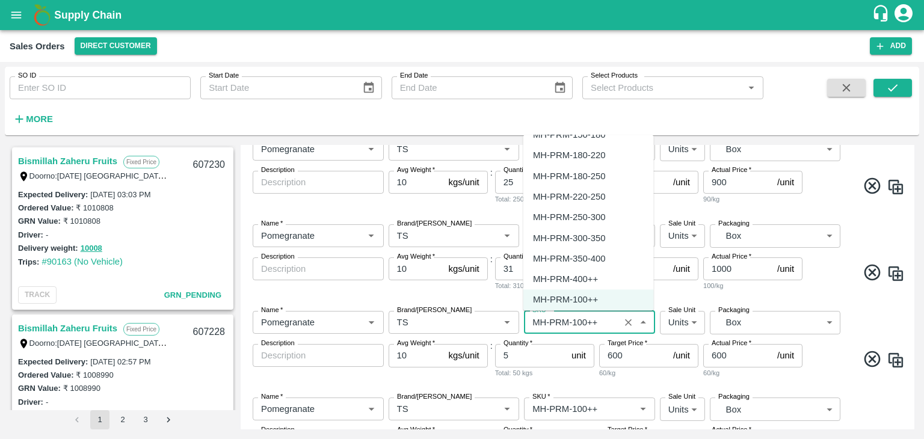
click at [601, 152] on div "MH-PRM-180-220" at bounding box center [569, 155] width 72 height 13
type input "MH-PRM-180-220"
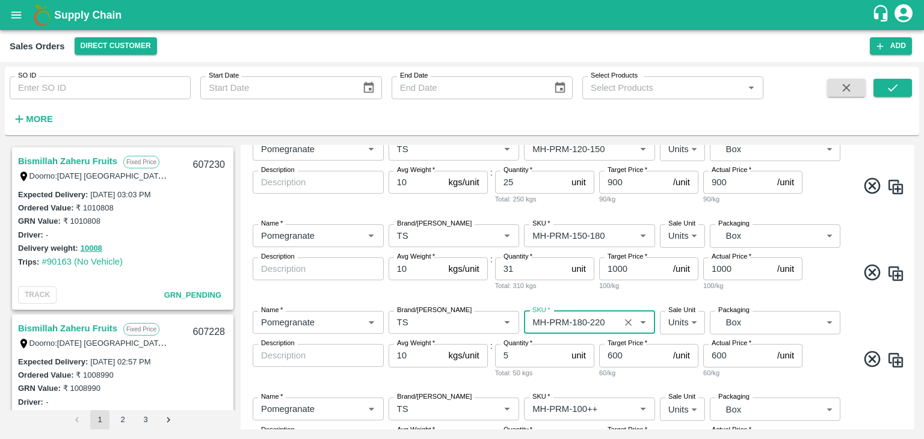
click at [526, 352] on input "5" at bounding box center [531, 355] width 72 height 23
type input "27"
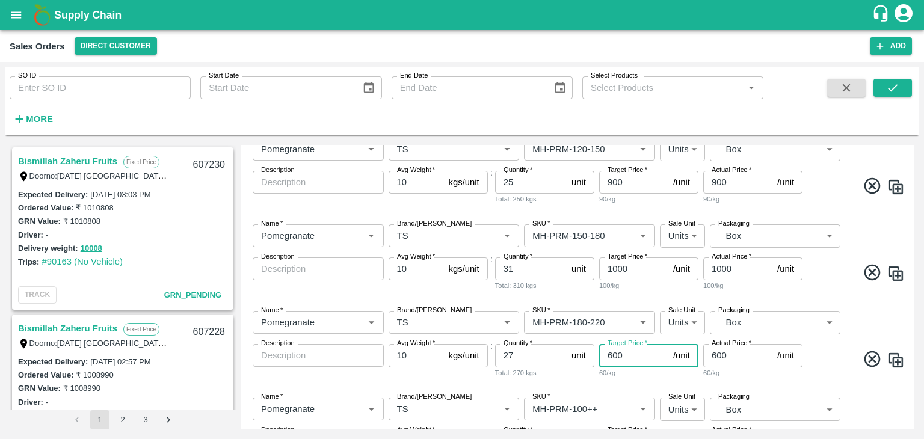
click at [615, 354] on input "600" at bounding box center [633, 355] width 69 height 23
click at [615, 355] on input "600" at bounding box center [633, 355] width 69 height 23
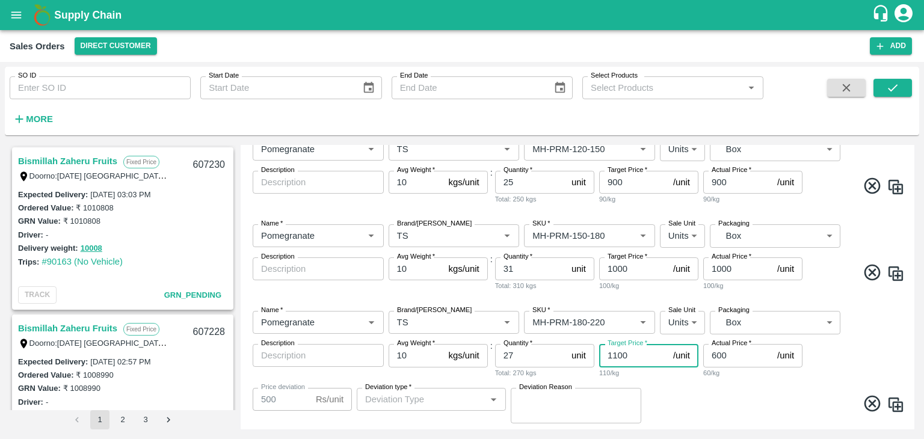
type input "1100"
click at [716, 354] on input "600" at bounding box center [737, 355] width 69 height 23
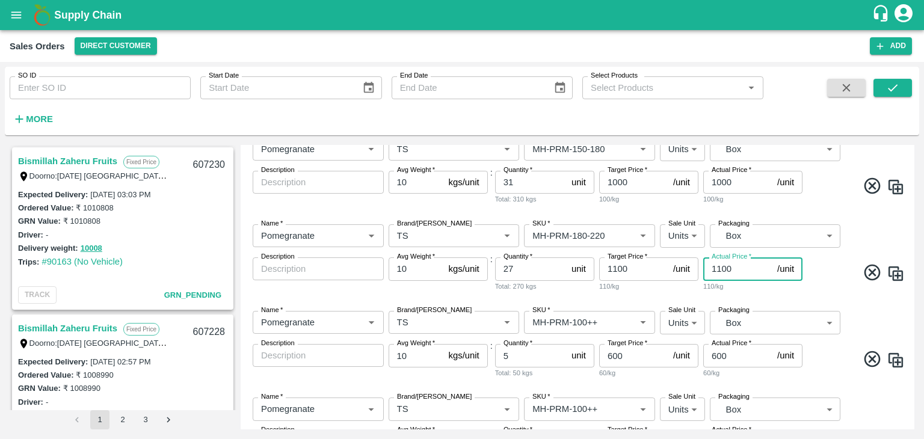
scroll to position [470, 0]
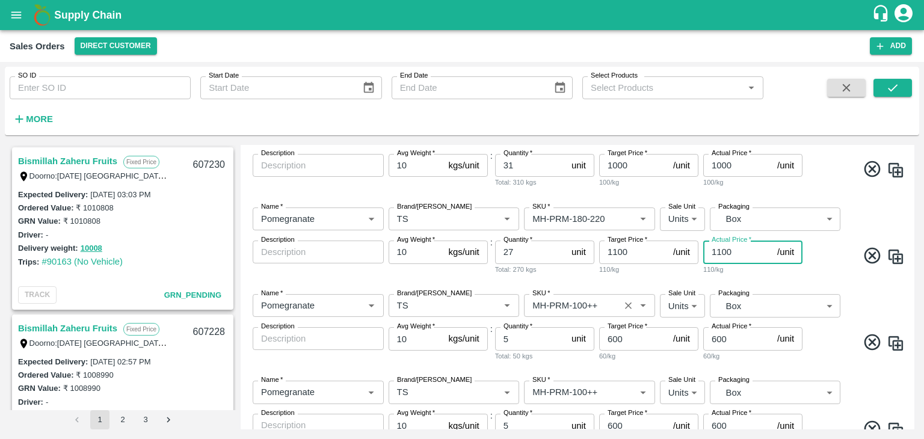
type input "1100"
click at [599, 310] on input "SKU   *" at bounding box center [572, 306] width 88 height 16
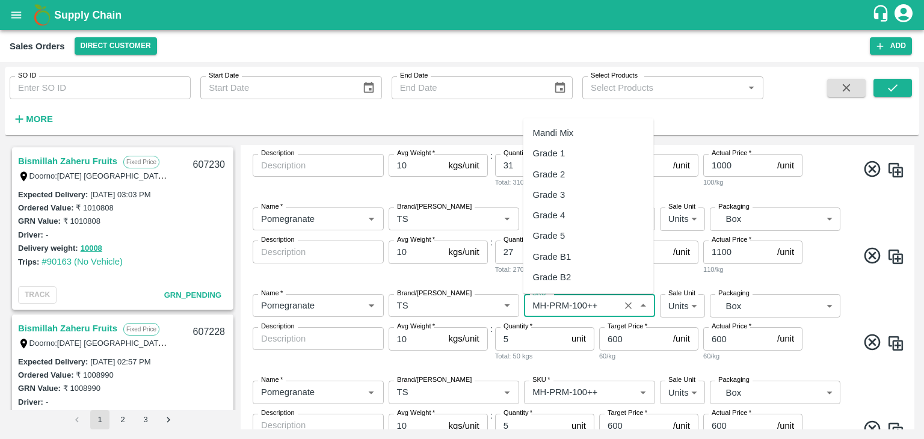
scroll to position [902, 0]
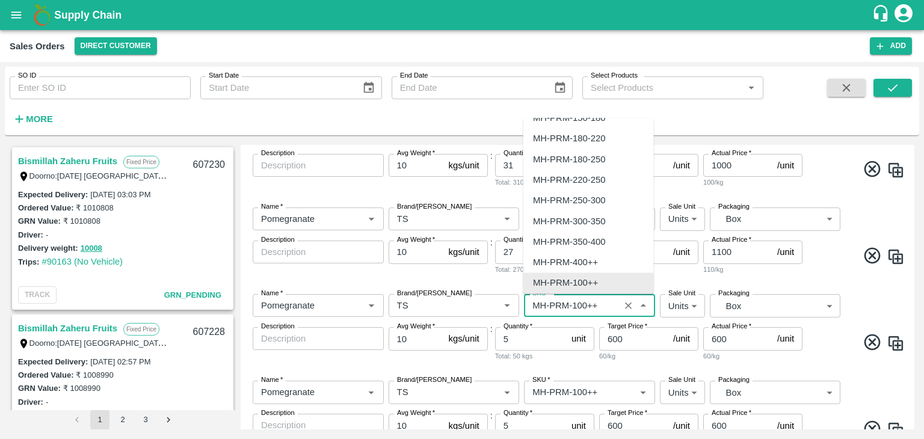
click at [599, 310] on input "SKU   *" at bounding box center [572, 306] width 88 height 16
click at [784, 272] on div "110/kg" at bounding box center [752, 269] width 99 height 11
click at [608, 303] on input "SKU   *" at bounding box center [572, 306] width 88 height 16
click at [603, 181] on div "MH-PRM-220-250" at bounding box center [569, 179] width 72 height 13
type input "MH-PRM-220-250"
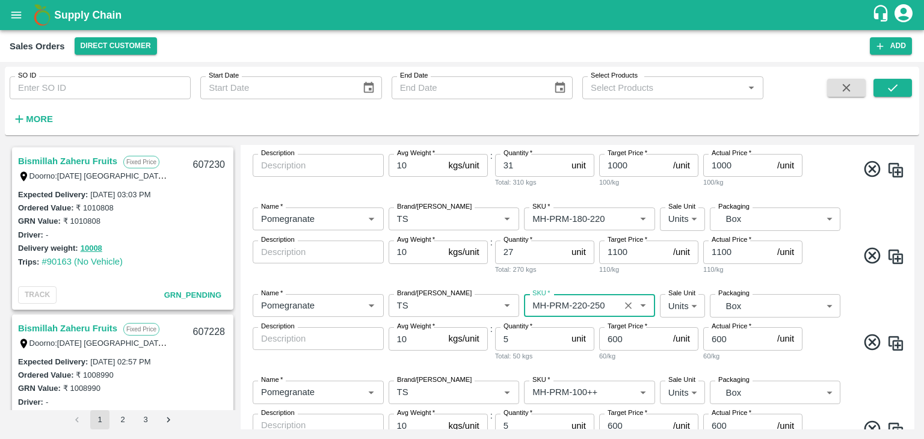
click at [611, 336] on input "600" at bounding box center [633, 338] width 69 height 23
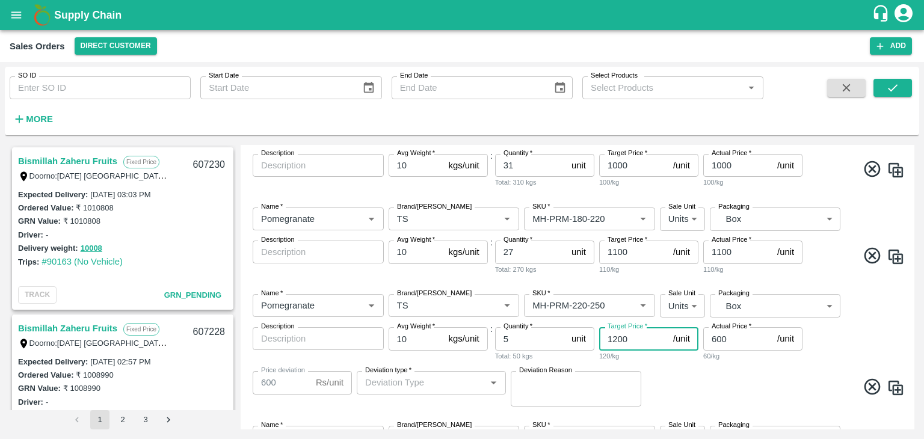
type input "1200"
click at [719, 337] on input "600" at bounding box center [737, 338] width 69 height 23
type input "60"
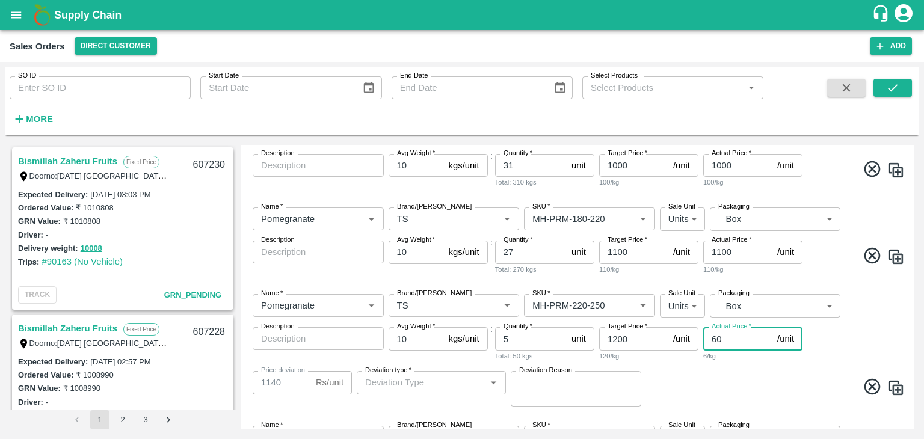
type input "1140"
type input "0"
type input "1200"
type input "120"
type input "1080"
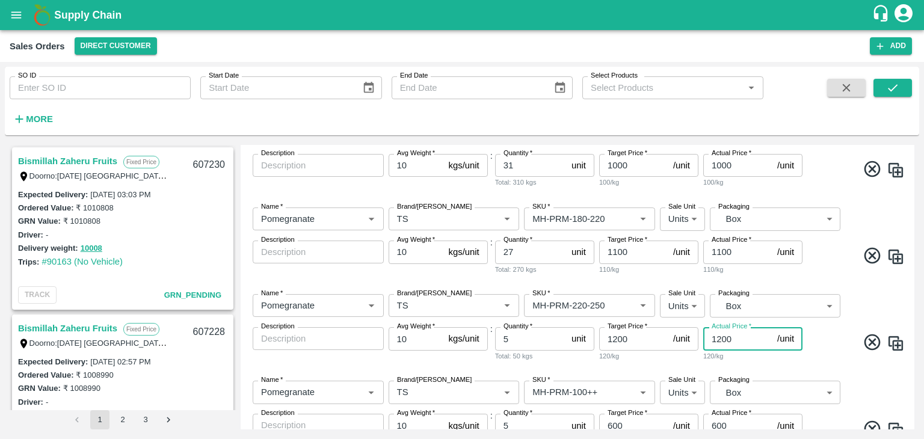
type input "1200"
click at [513, 337] on input "5" at bounding box center [531, 338] width 72 height 23
type input "22"
click at [599, 389] on input "SKU   *" at bounding box center [572, 392] width 88 height 16
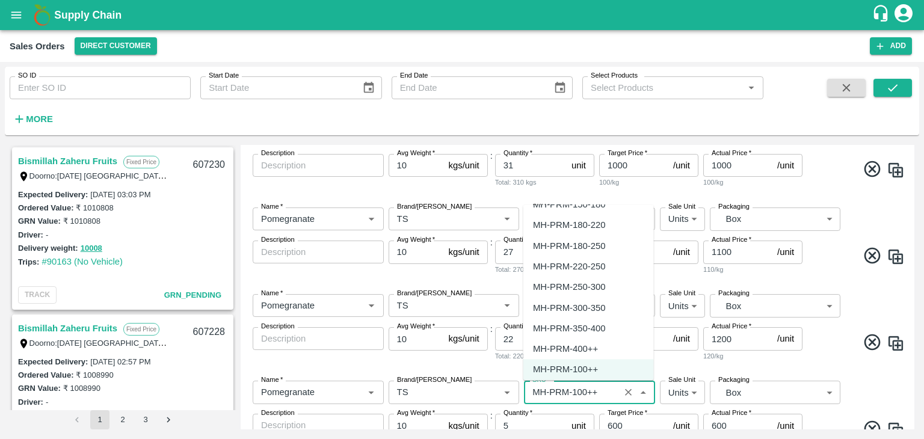
click at [597, 289] on div "MH-PRM-250-300" at bounding box center [569, 287] width 72 height 13
type input "MH-PRM-250-300"
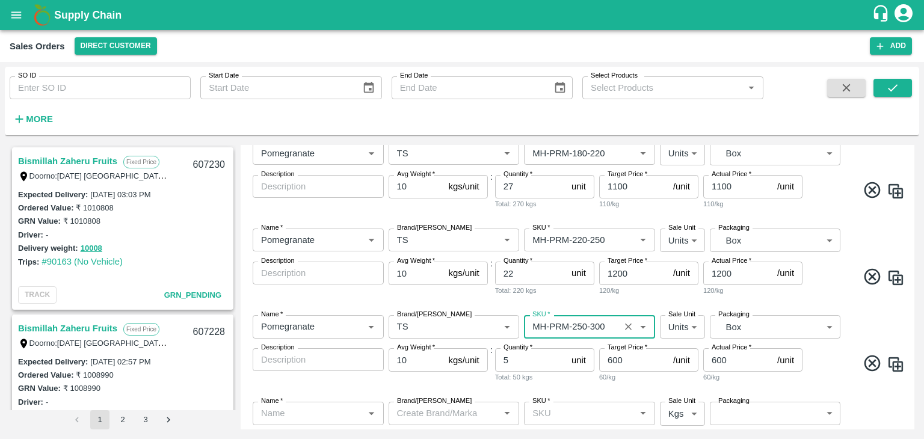
scroll to position [540, 0]
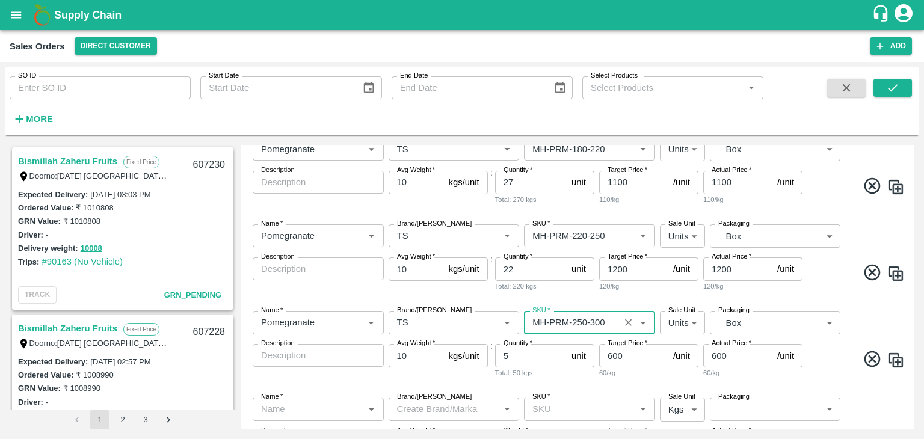
click at [514, 351] on input "5" at bounding box center [531, 355] width 72 height 23
type input "12"
click at [611, 355] on input "600" at bounding box center [633, 355] width 69 height 23
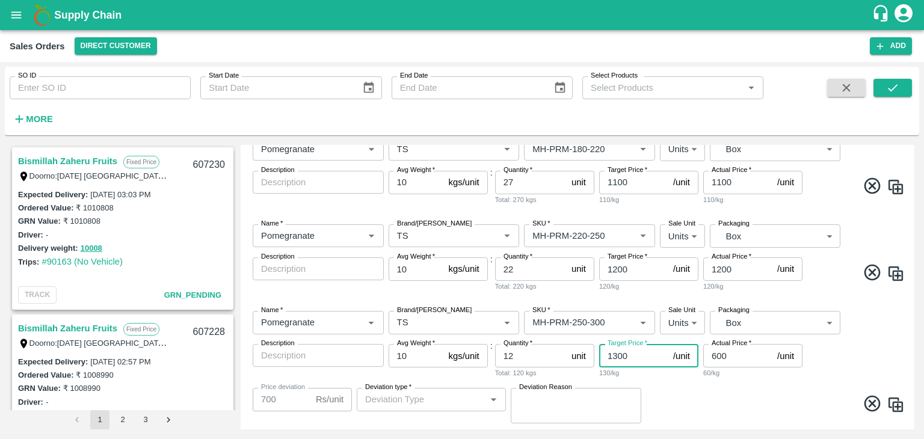
type input "1300"
click at [713, 357] on input "600" at bounding box center [737, 355] width 69 height 23
click at [718, 354] on input "600" at bounding box center [737, 355] width 69 height 23
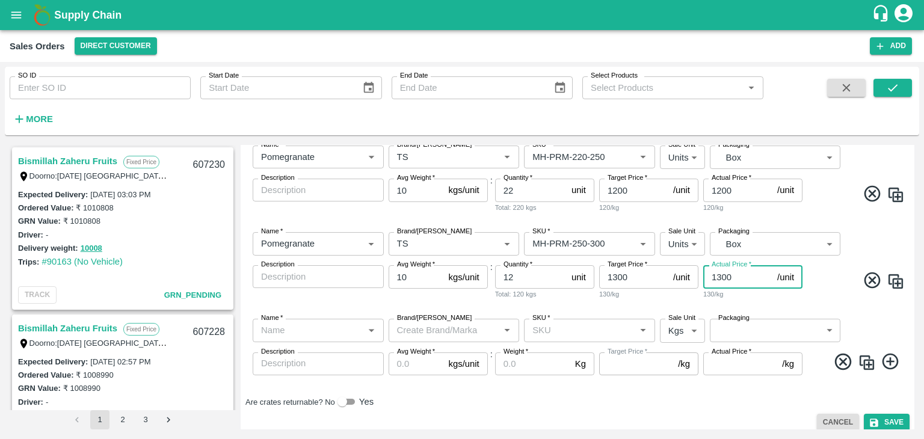
scroll to position [628, 0]
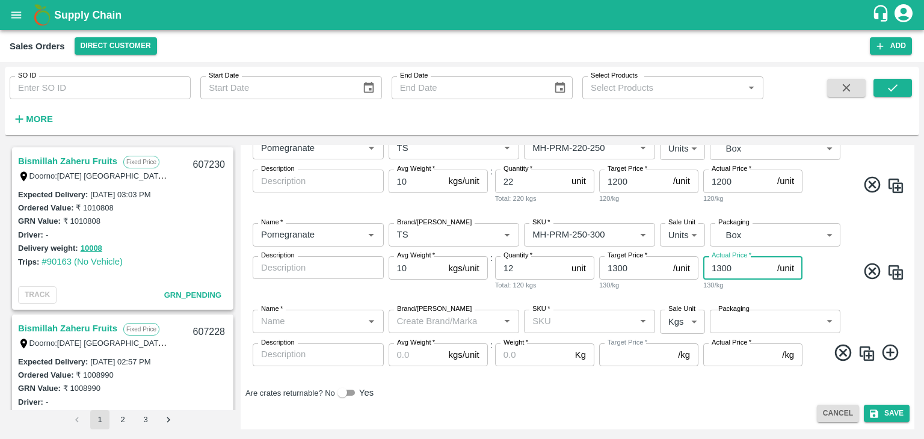
type input "1300"
click at [840, 352] on icon at bounding box center [843, 353] width 16 height 16
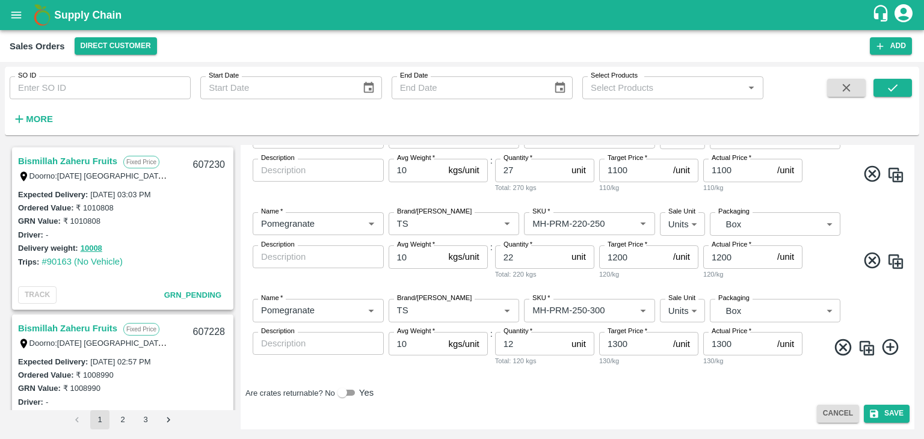
scroll to position [552, 0]
click at [841, 343] on icon at bounding box center [843, 347] width 20 height 20
click at [840, 351] on icon at bounding box center [843, 347] width 20 height 20
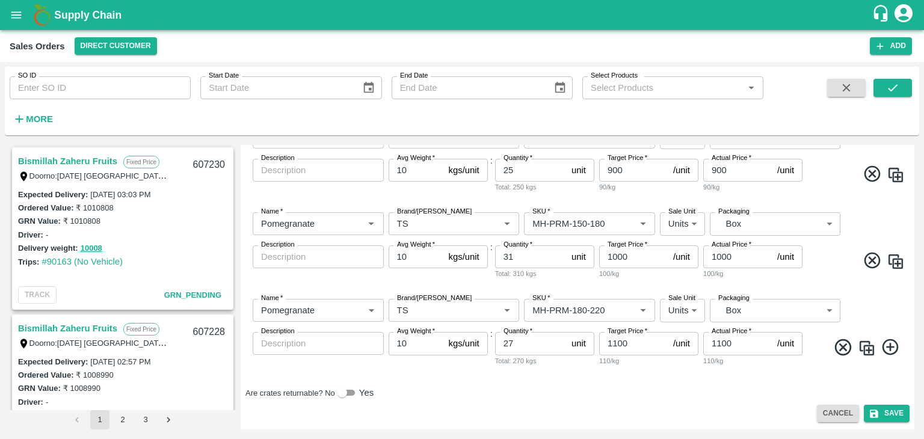
click at [891, 342] on icon at bounding box center [891, 347] width 20 height 20
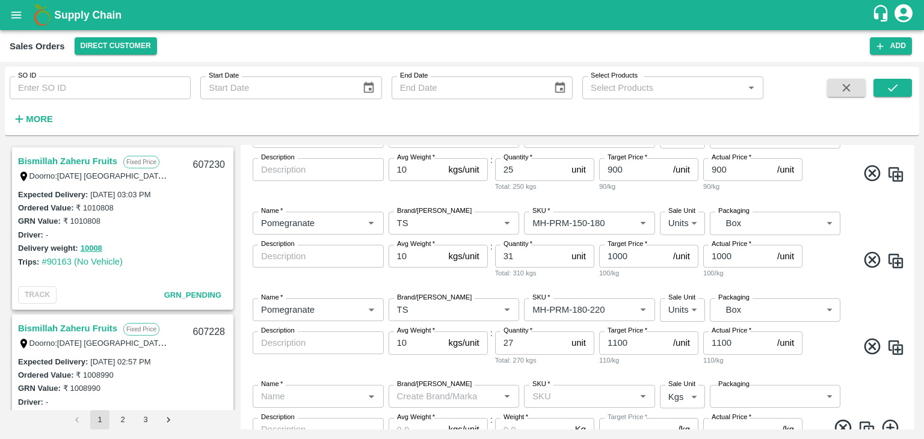
scroll to position [455, 0]
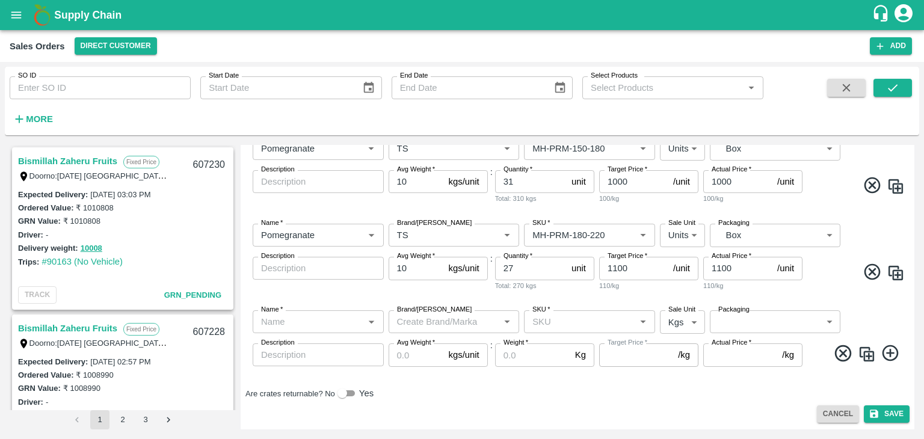
click at [896, 274] on img at bounding box center [896, 273] width 18 height 18
type input "Pomegranate"
type input "TS"
type input "MH-PRM-180-220"
type input "2"
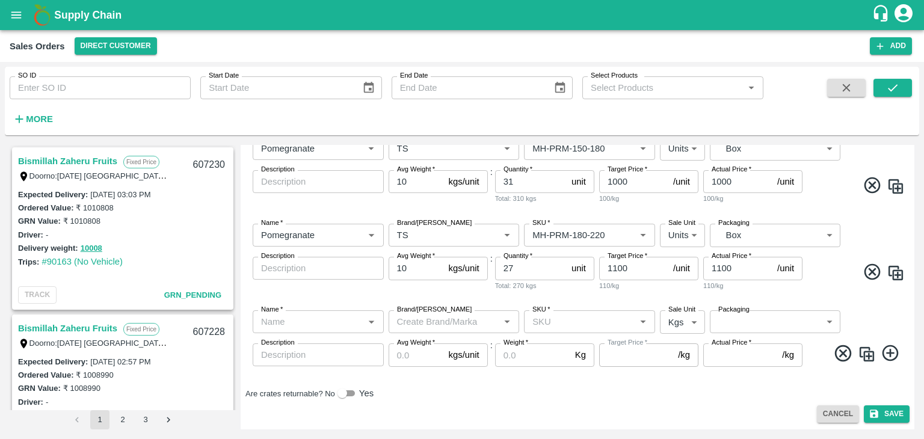
type input "GRP/1"
type input "10"
type input "1100"
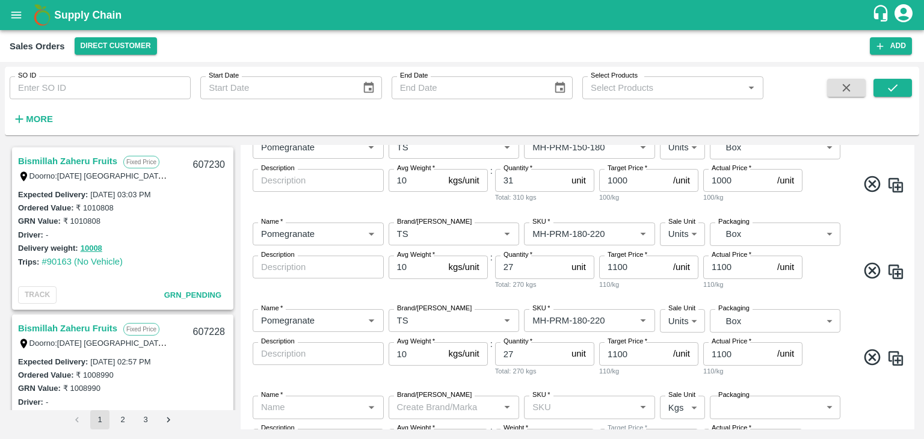
scroll to position [466, 0]
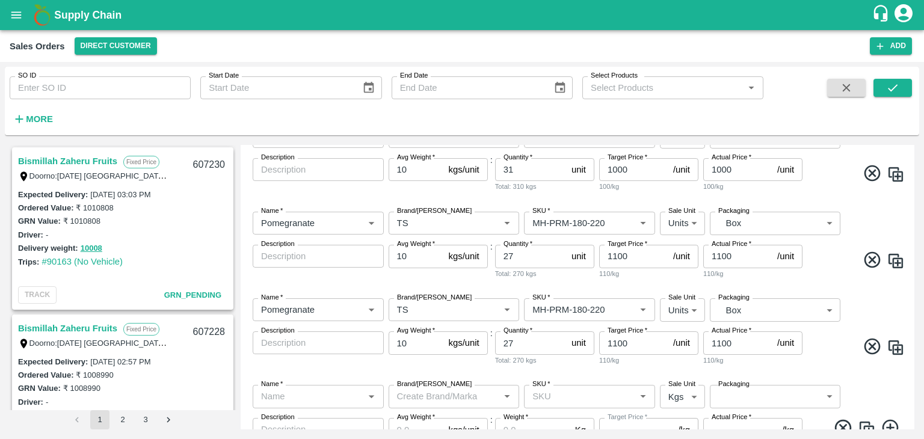
click at [897, 263] on img at bounding box center [896, 261] width 18 height 18
type input "Pomegranate"
type input "TS"
type input "MH-PRM-180-220"
type input "2"
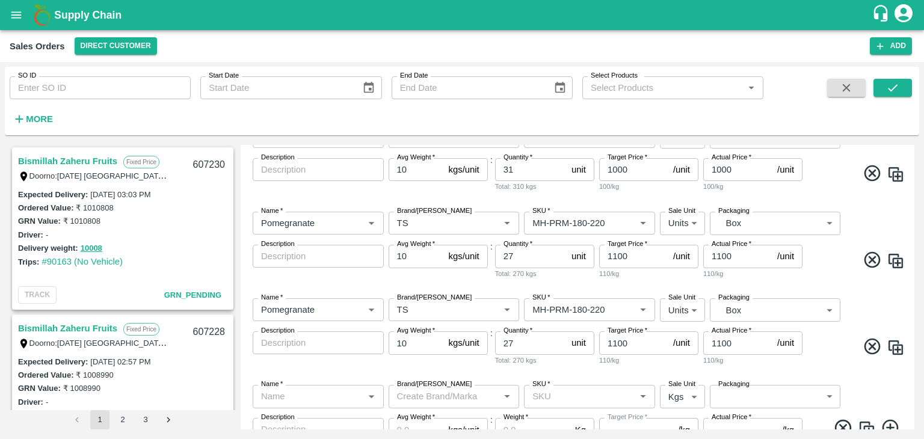
type input "GRP/1"
type input "10"
type input "1100"
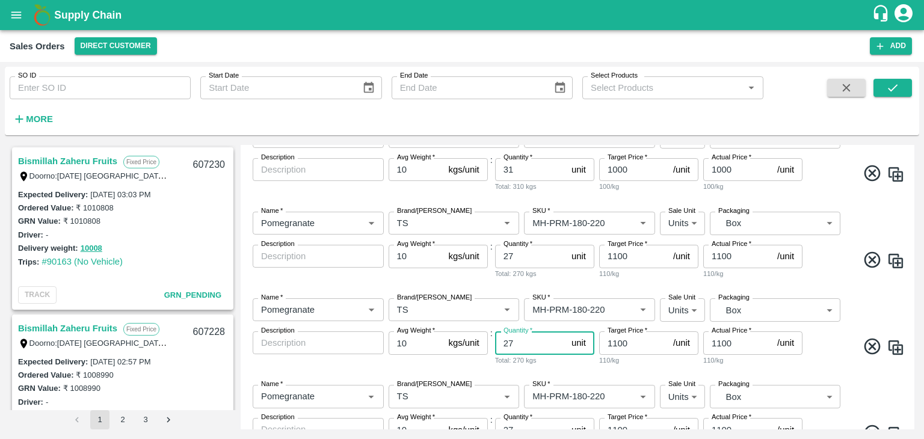
click at [517, 345] on input "27" at bounding box center [531, 342] width 72 height 23
type input "22"
click at [618, 342] on input "1100" at bounding box center [633, 342] width 69 height 23
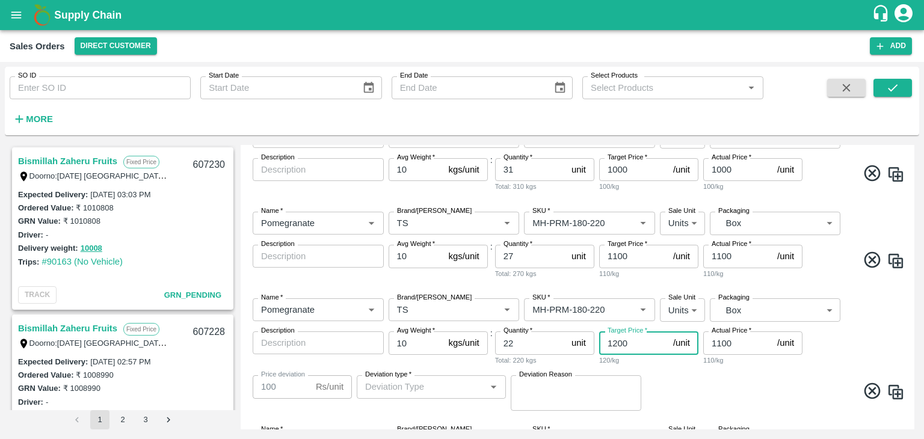
type input "1200"
click at [719, 345] on input "1100" at bounding box center [737, 342] width 69 height 23
type input "100"
type input "1100"
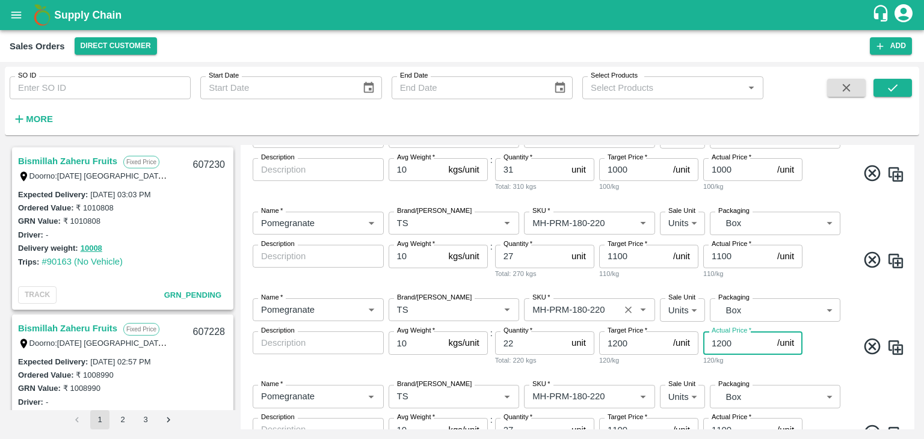
type input "1200"
click at [611, 311] on input "SKU   *" at bounding box center [572, 310] width 88 height 16
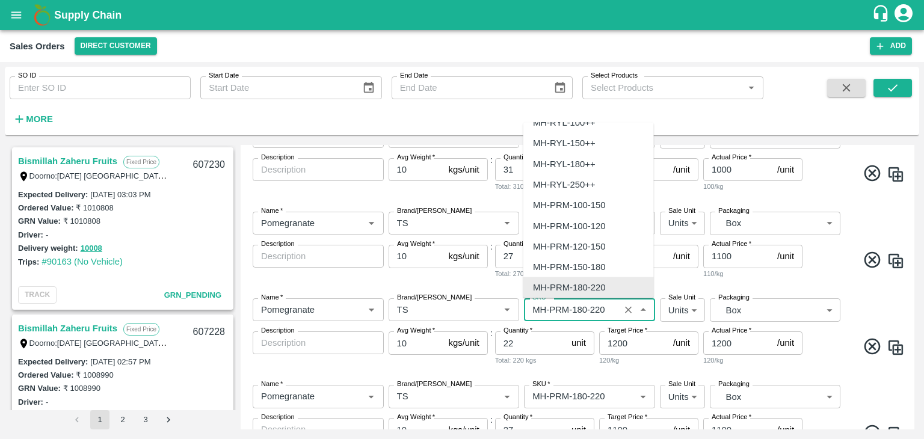
scroll to position [604, 0]
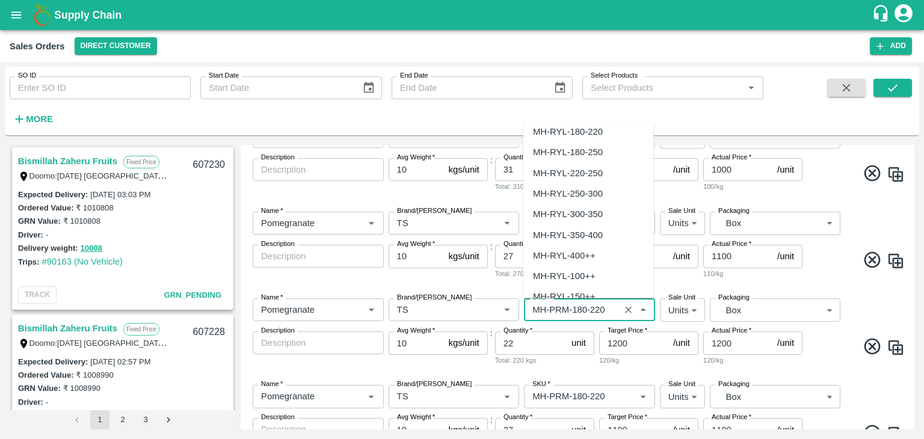
click at [592, 170] on div "MH-RYL-220-250" at bounding box center [568, 172] width 70 height 13
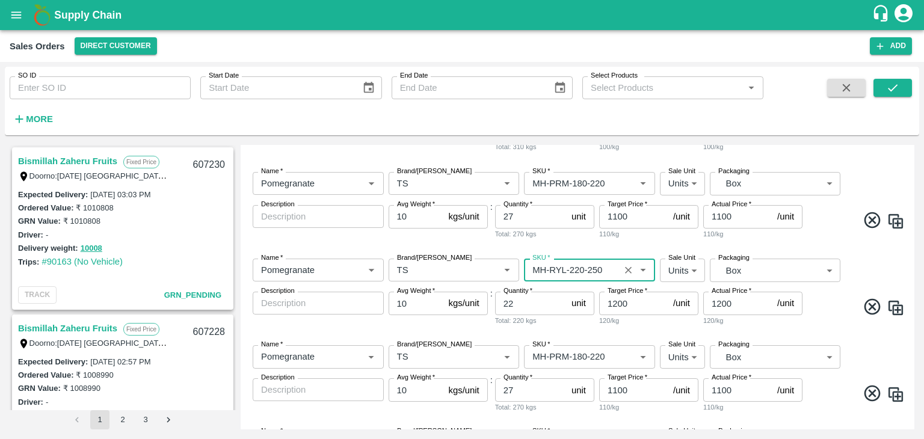
scroll to position [508, 0]
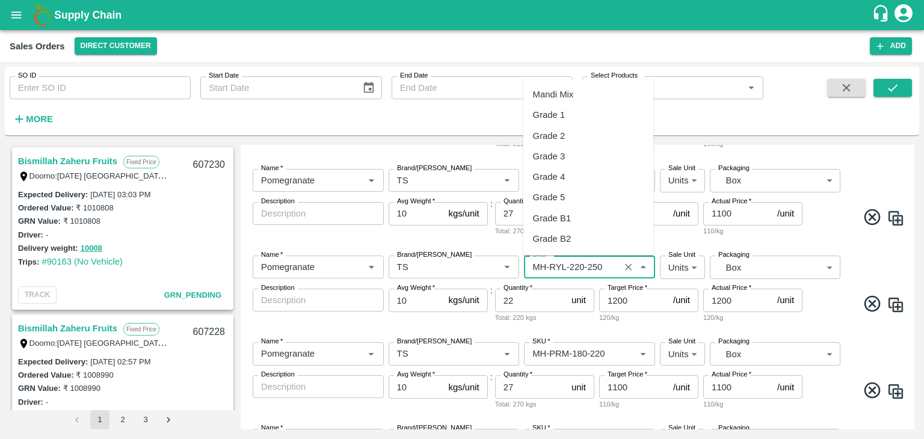
click at [606, 267] on input "SKU   *" at bounding box center [572, 267] width 88 height 16
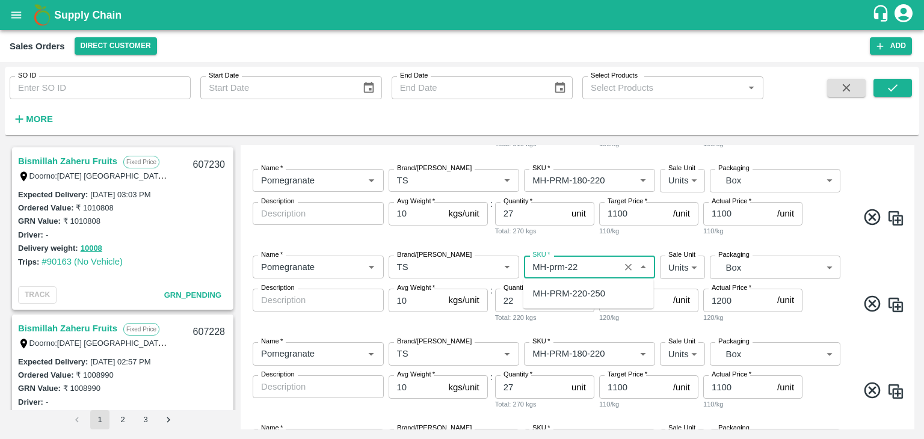
click at [582, 298] on div "MH-PRM-220-250" at bounding box center [569, 293] width 72 height 13
type input "MH-PRM-220-250"
click at [609, 353] on input "SKU   *" at bounding box center [572, 354] width 88 height 16
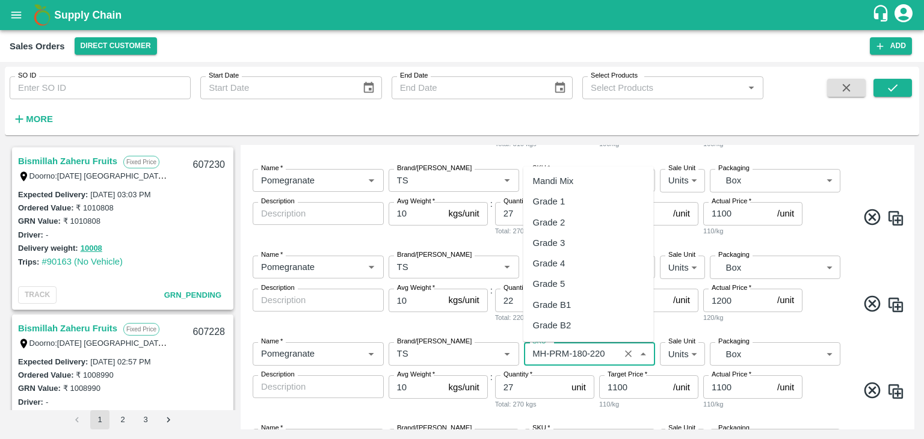
scroll to position [757, 0]
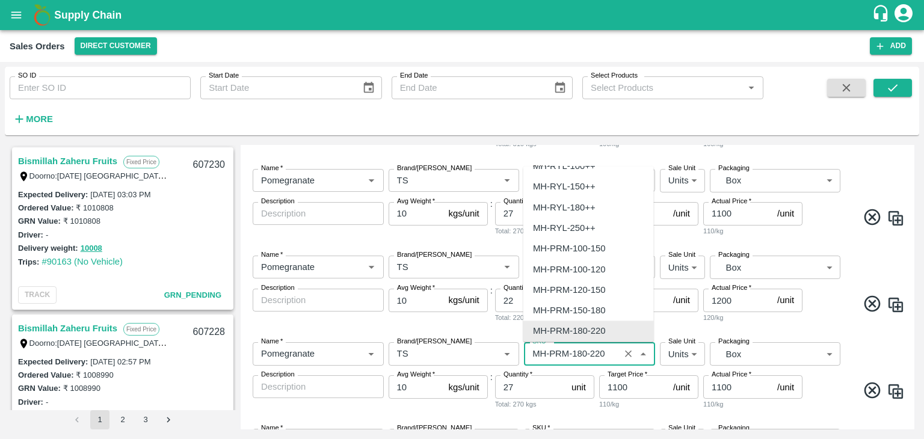
click at [608, 354] on input "SKU   *" at bounding box center [572, 354] width 88 height 16
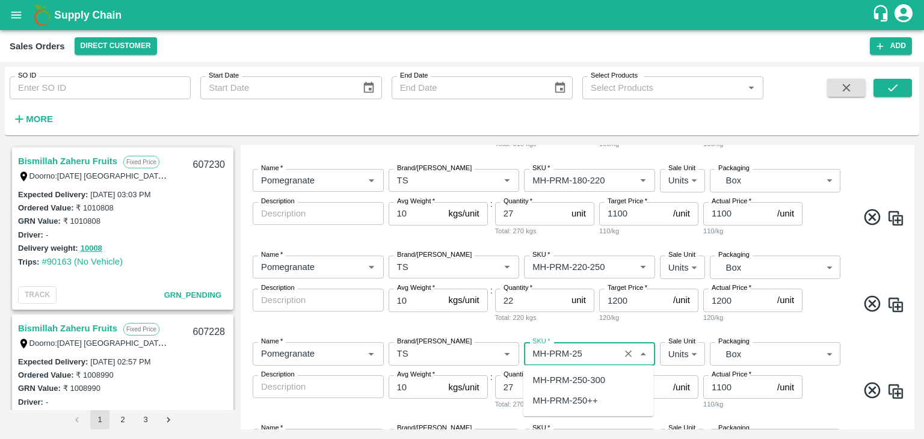
click at [598, 376] on div "MH-PRM-250-300" at bounding box center [569, 380] width 72 height 13
type input "MH-PRM-250-300"
click at [516, 388] on input "27" at bounding box center [531, 386] width 72 height 23
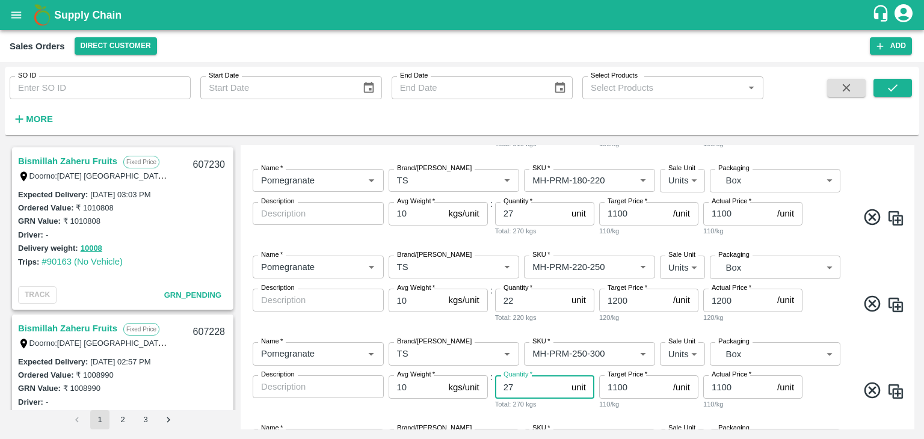
type input "2"
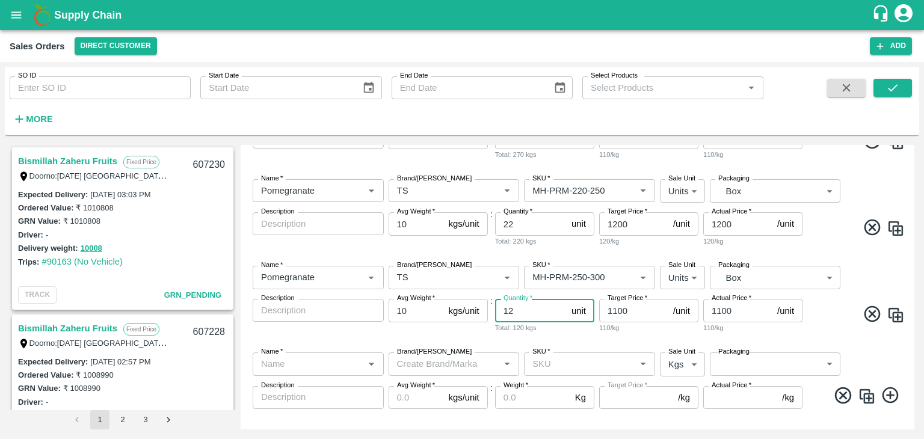
scroll to position [628, 0]
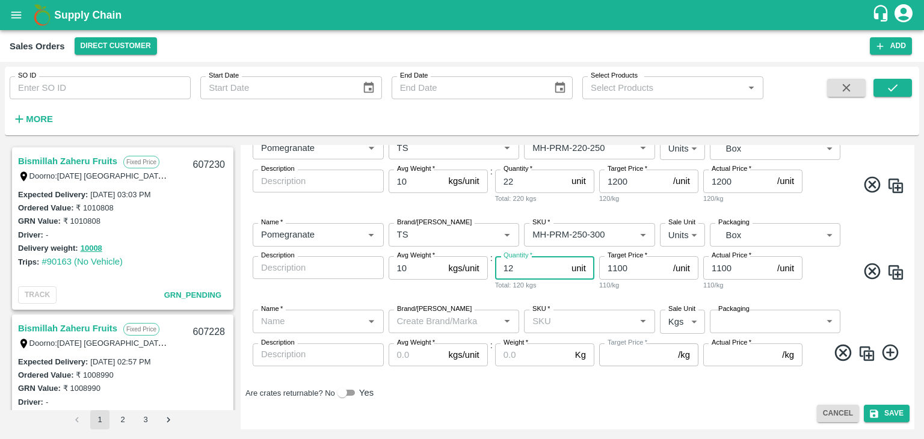
type input "12"
click at [842, 354] on icon at bounding box center [843, 353] width 16 height 16
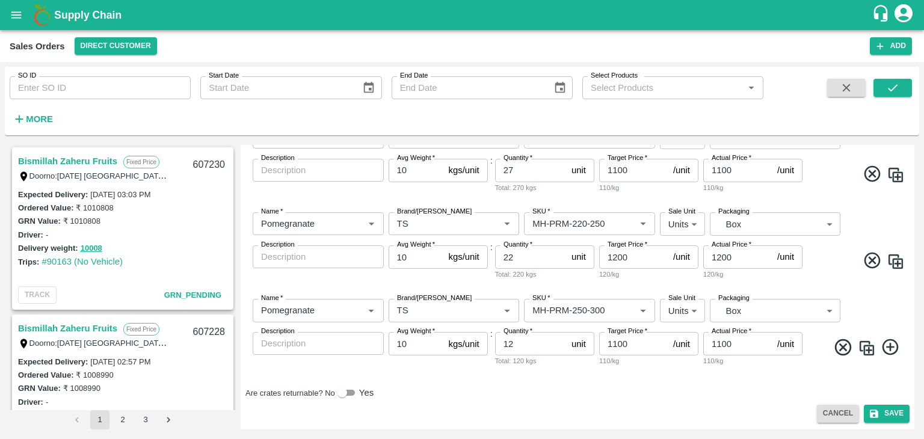
scroll to position [552, 0]
click at [615, 342] on input "1100" at bounding box center [633, 343] width 69 height 23
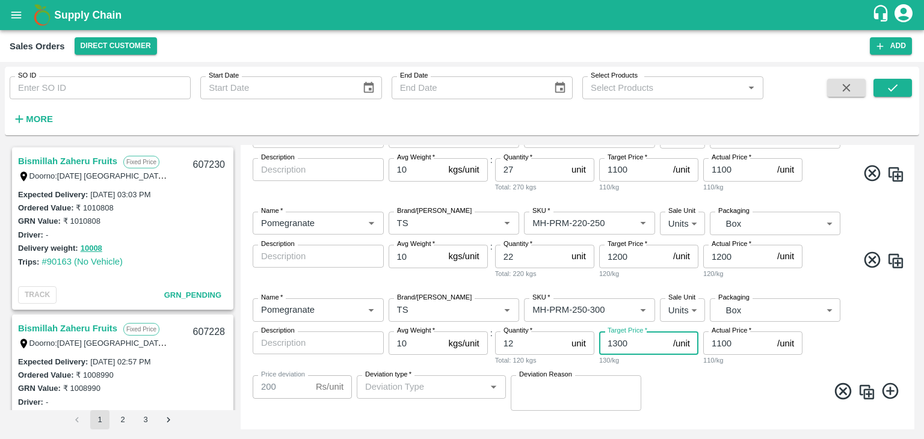
type input "1300"
click at [719, 343] on input "1100" at bounding box center [737, 342] width 69 height 23
type input "100"
type input "1200"
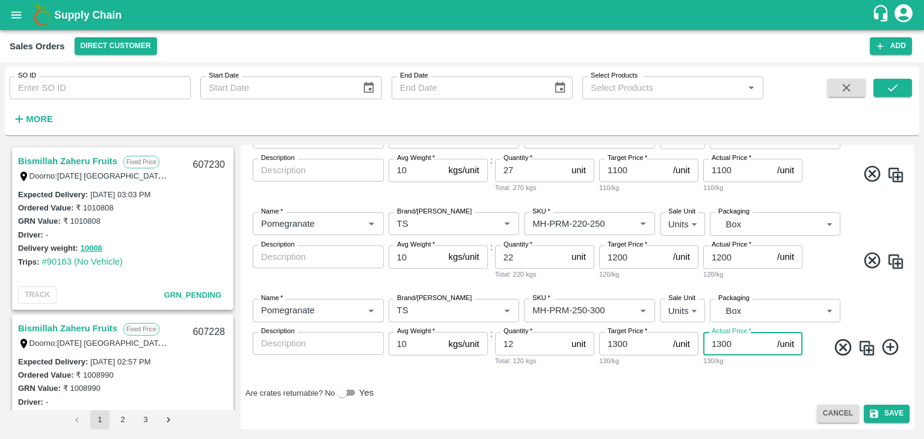
type input "1300"
click at [707, 375] on div "DC   * Direct Customer 6 DC Sale Type   * Commission 2 Sale Type Expected Deliv…" at bounding box center [577, 6] width 664 height 787
click at [887, 411] on button "Save" at bounding box center [887, 413] width 46 height 17
click at [887, 411] on icon at bounding box center [886, 414] width 14 height 14
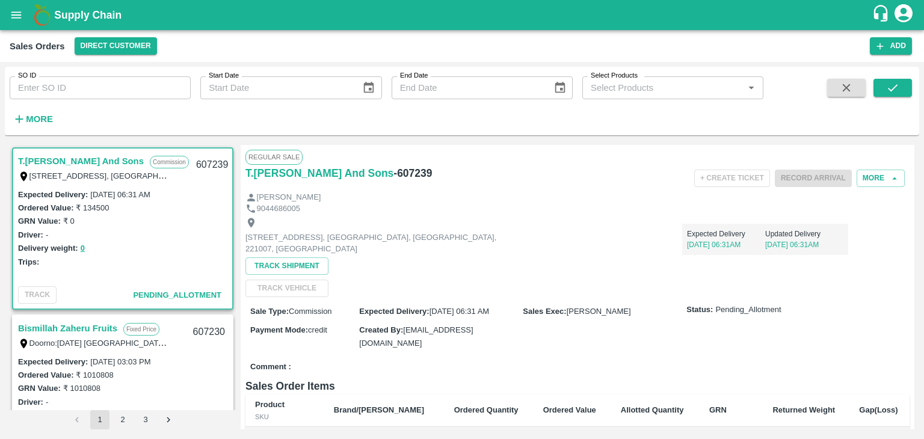
drag, startPoint x: 13, startPoint y: 138, endPoint x: 234, endPoint y: 193, distance: 227.6
click at [49, 86] on input "SO ID" at bounding box center [100, 87] width 181 height 23
paste input "606710"
click at [890, 85] on icon "submit" at bounding box center [892, 87] width 13 height 13
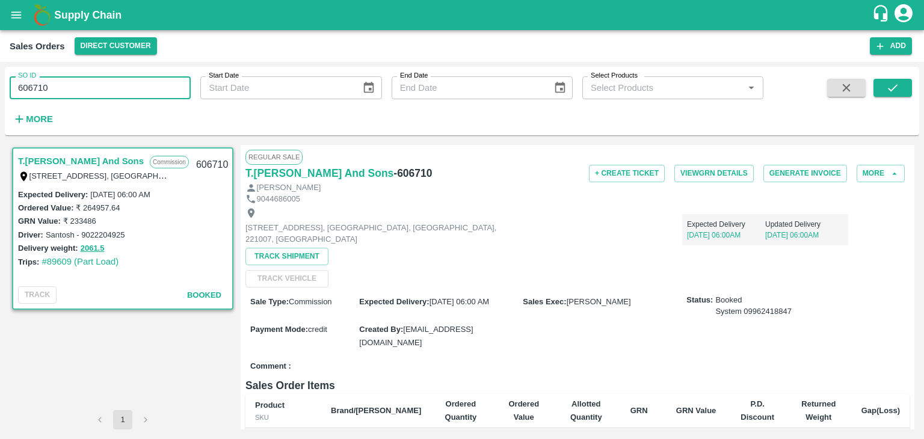
click at [76, 84] on input "606710" at bounding box center [100, 87] width 181 height 23
type input "6"
paste input "text"
click at [890, 93] on icon "submit" at bounding box center [892, 87] width 13 height 13
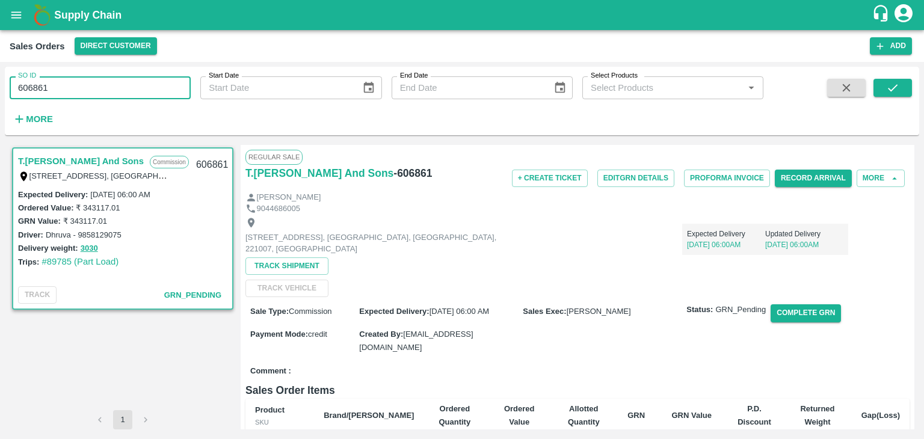
click at [72, 85] on input "606861" at bounding box center [100, 87] width 181 height 23
type input "6"
paste input "text"
type input "606890"
click at [890, 87] on icon "submit" at bounding box center [892, 87] width 13 height 13
